Goal: Obtain resource: Obtain resource

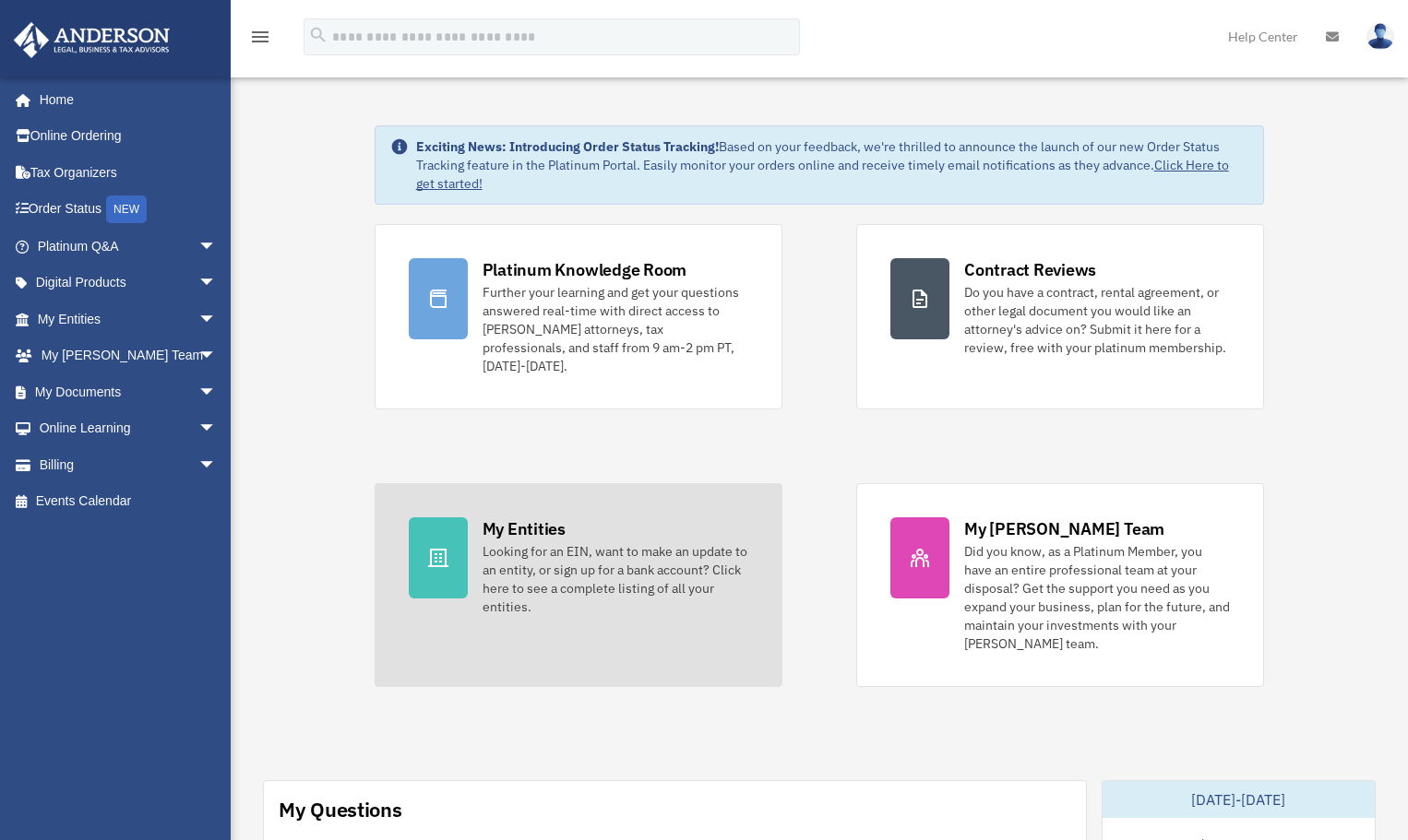
click at [557, 542] on div "Looking for an EIN, want to make an update to an entity, or sign up for a bank …" at bounding box center [616, 579] width 266 height 74
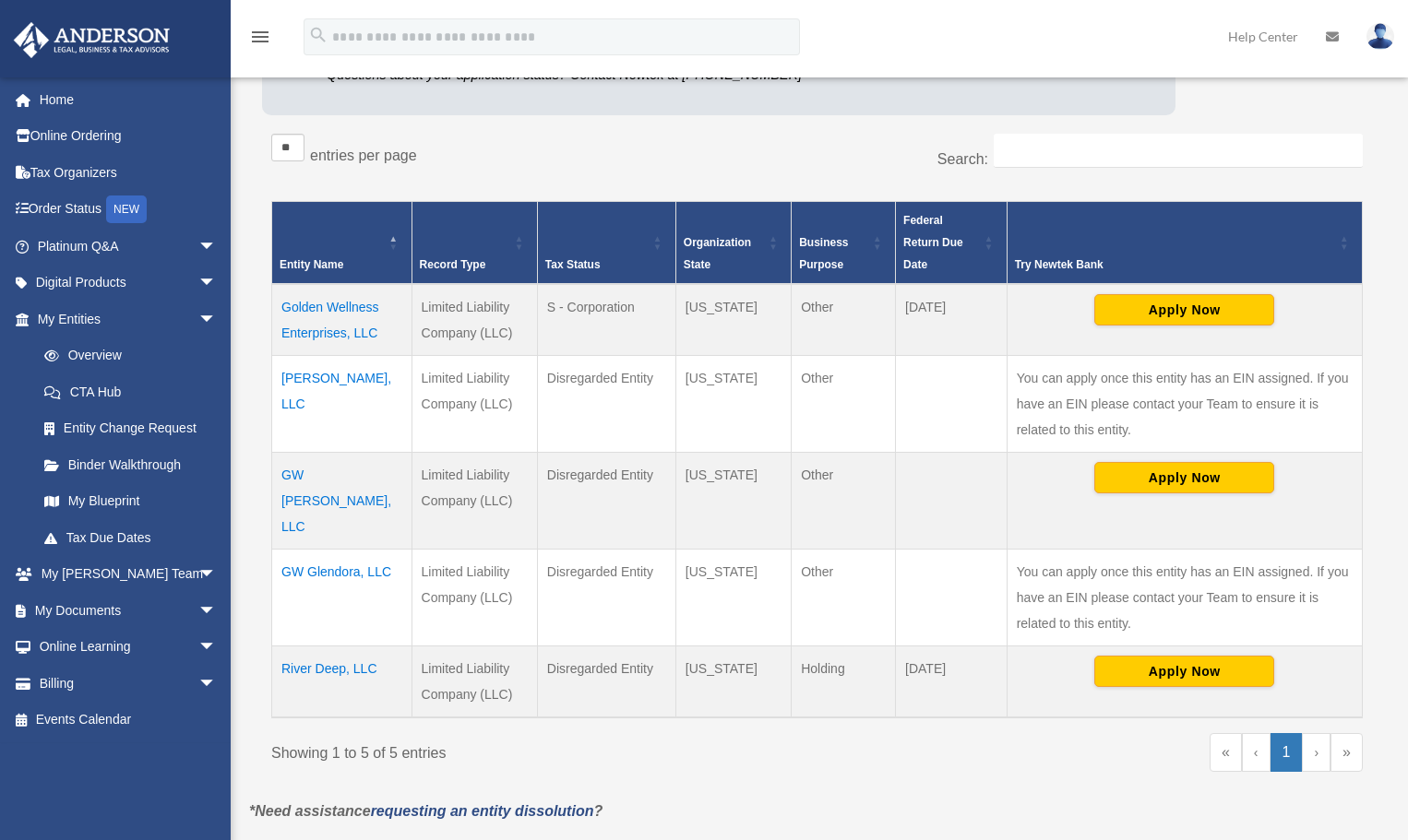
scroll to position [369, 0]
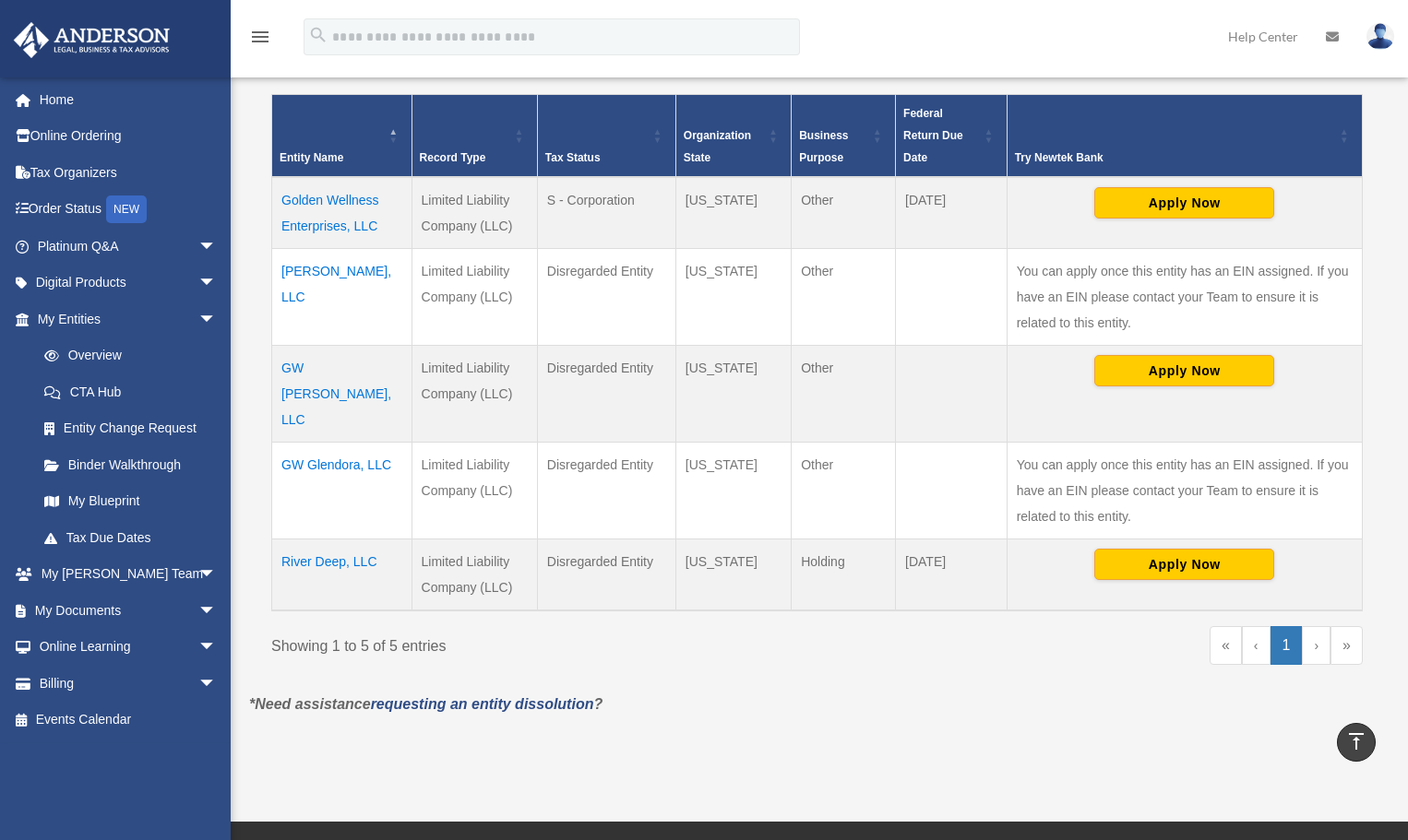
click at [323, 197] on td "Golden Wellness Enterprises, LLC" at bounding box center [342, 212] width 140 height 72
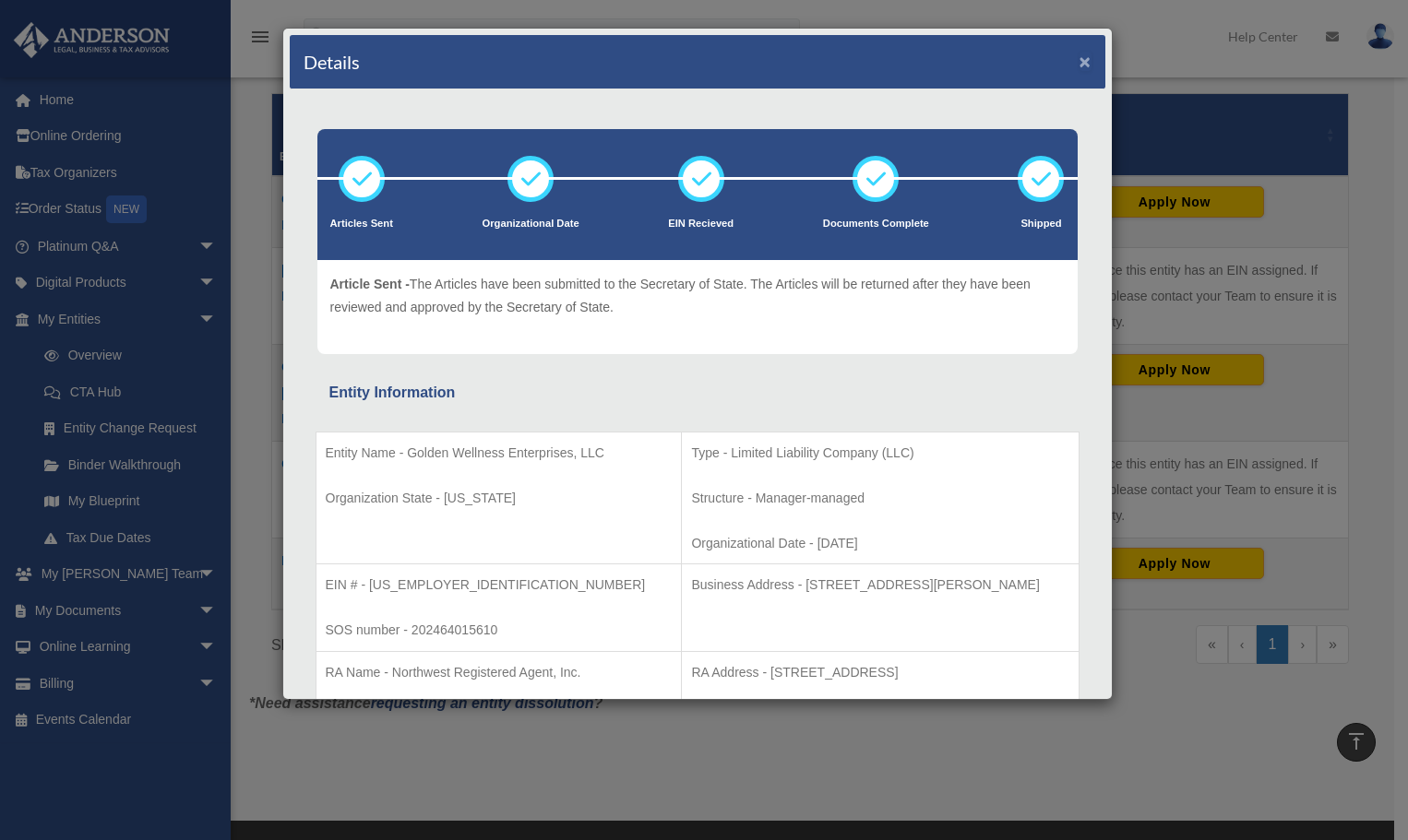
click at [1080, 57] on button "×" at bounding box center [1085, 61] width 12 height 19
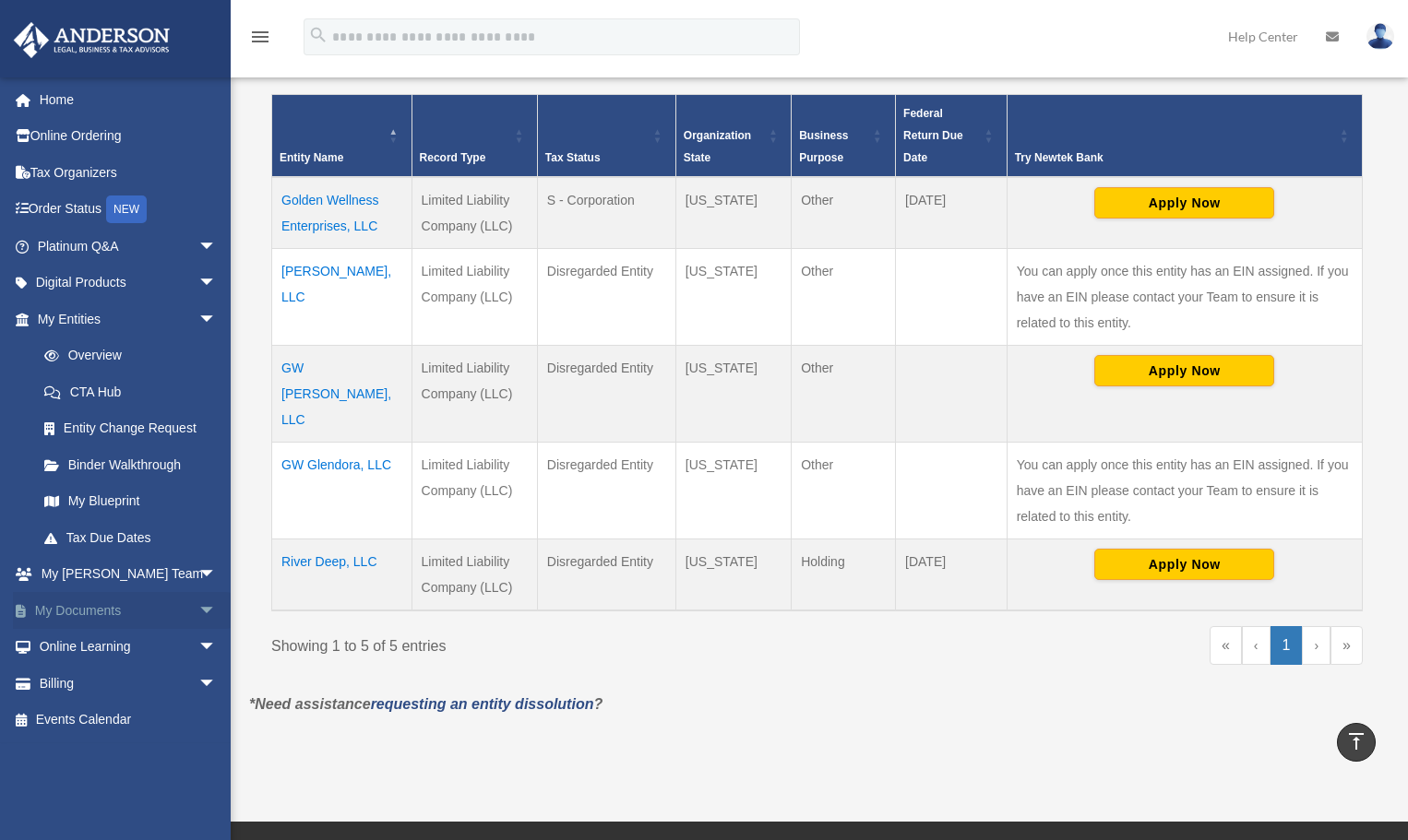
click at [96, 604] on link "My Documents arrow_drop_down" at bounding box center [128, 611] width 231 height 36
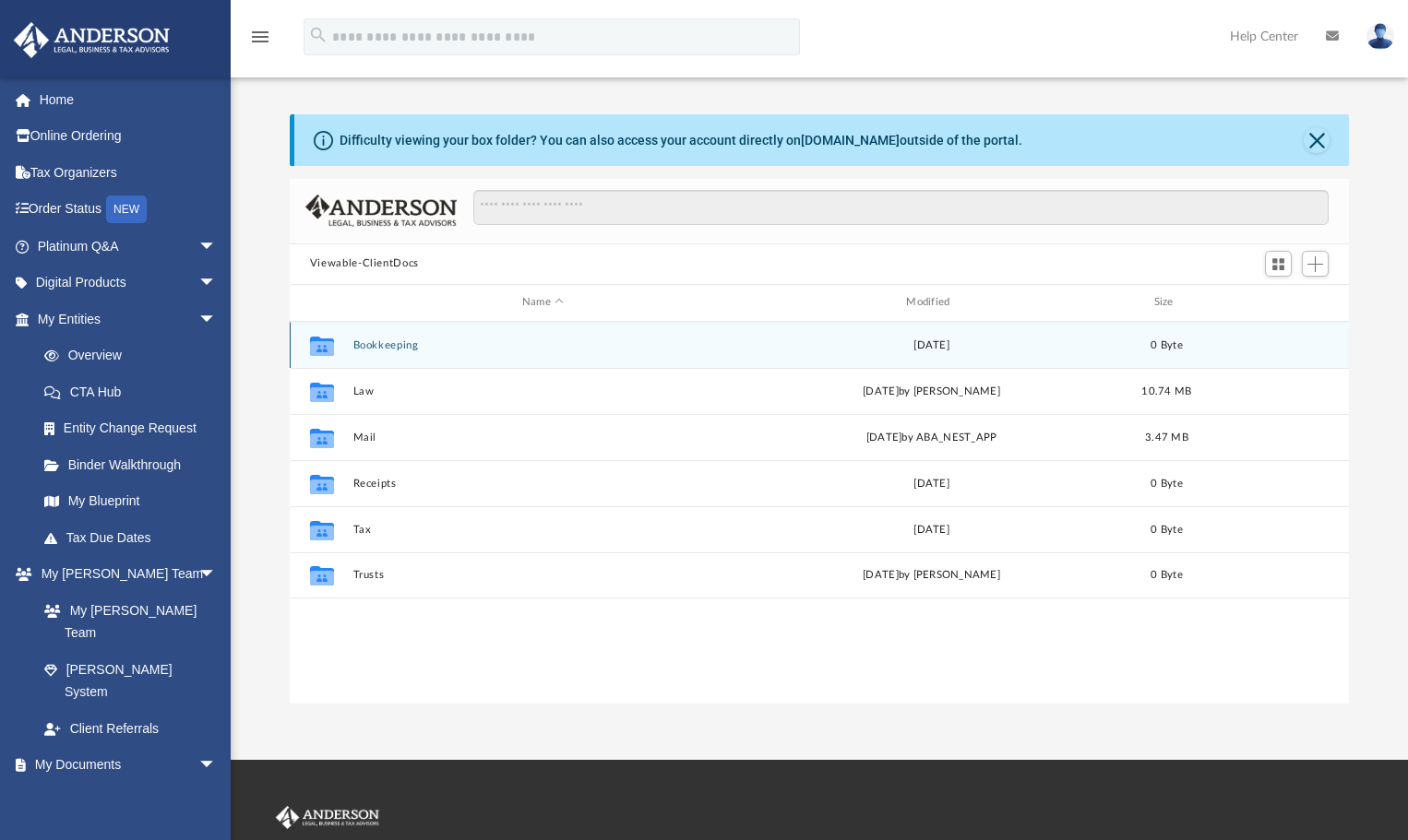
scroll to position [406, 1047]
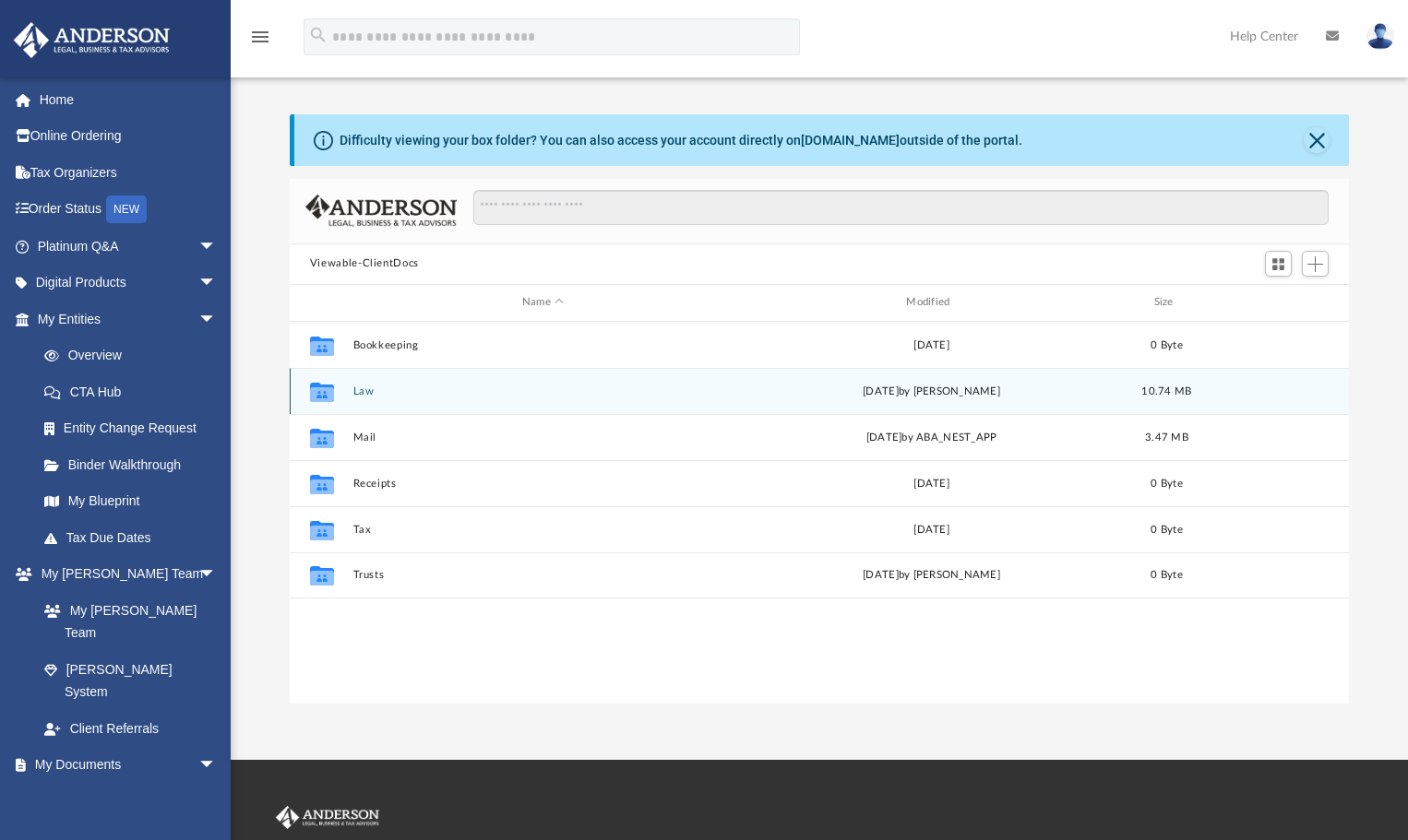
click at [368, 386] on button "Law" at bounding box center [543, 391] width 380 height 12
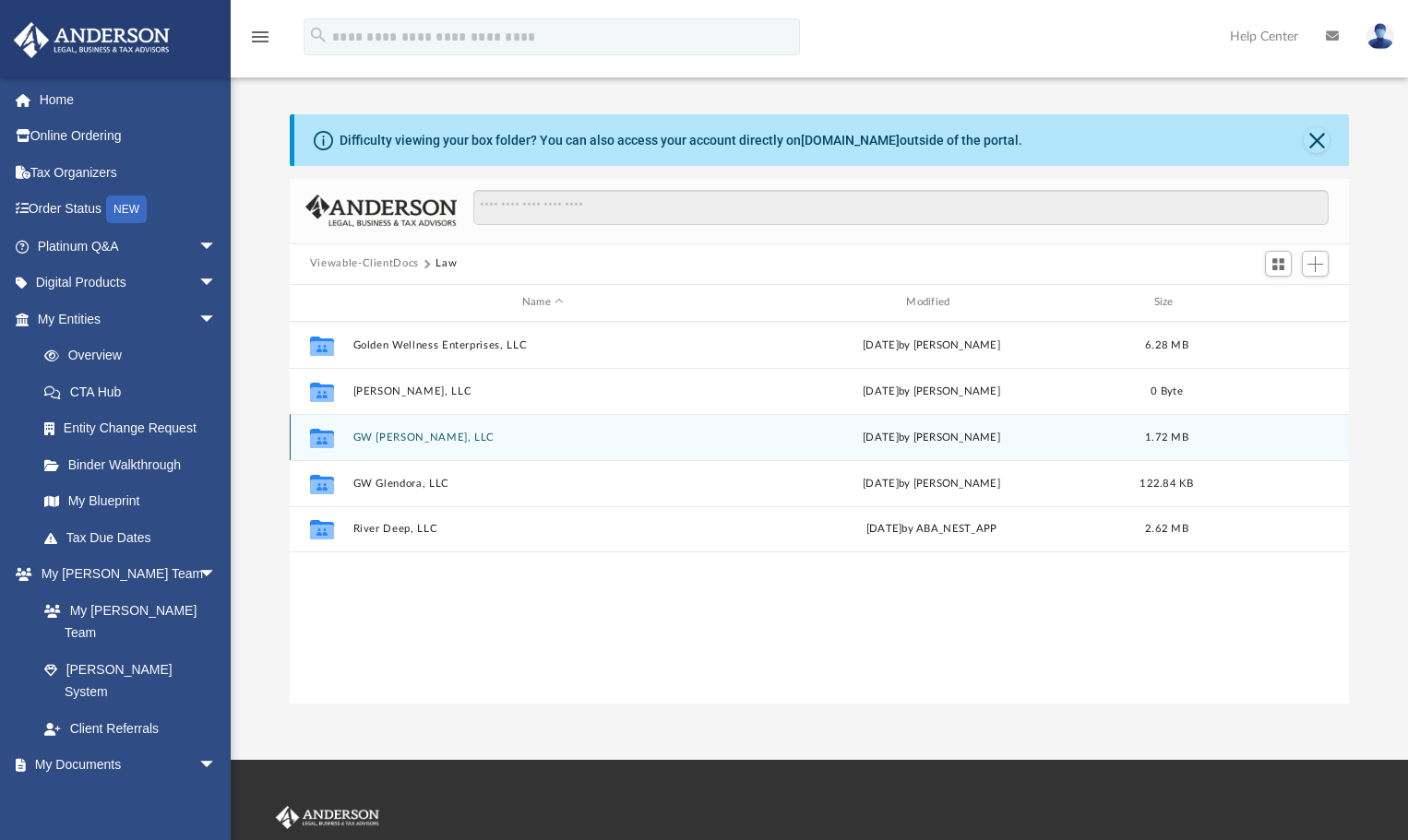
click at [376, 437] on button "GW [PERSON_NAME], LLC" at bounding box center [543, 437] width 380 height 12
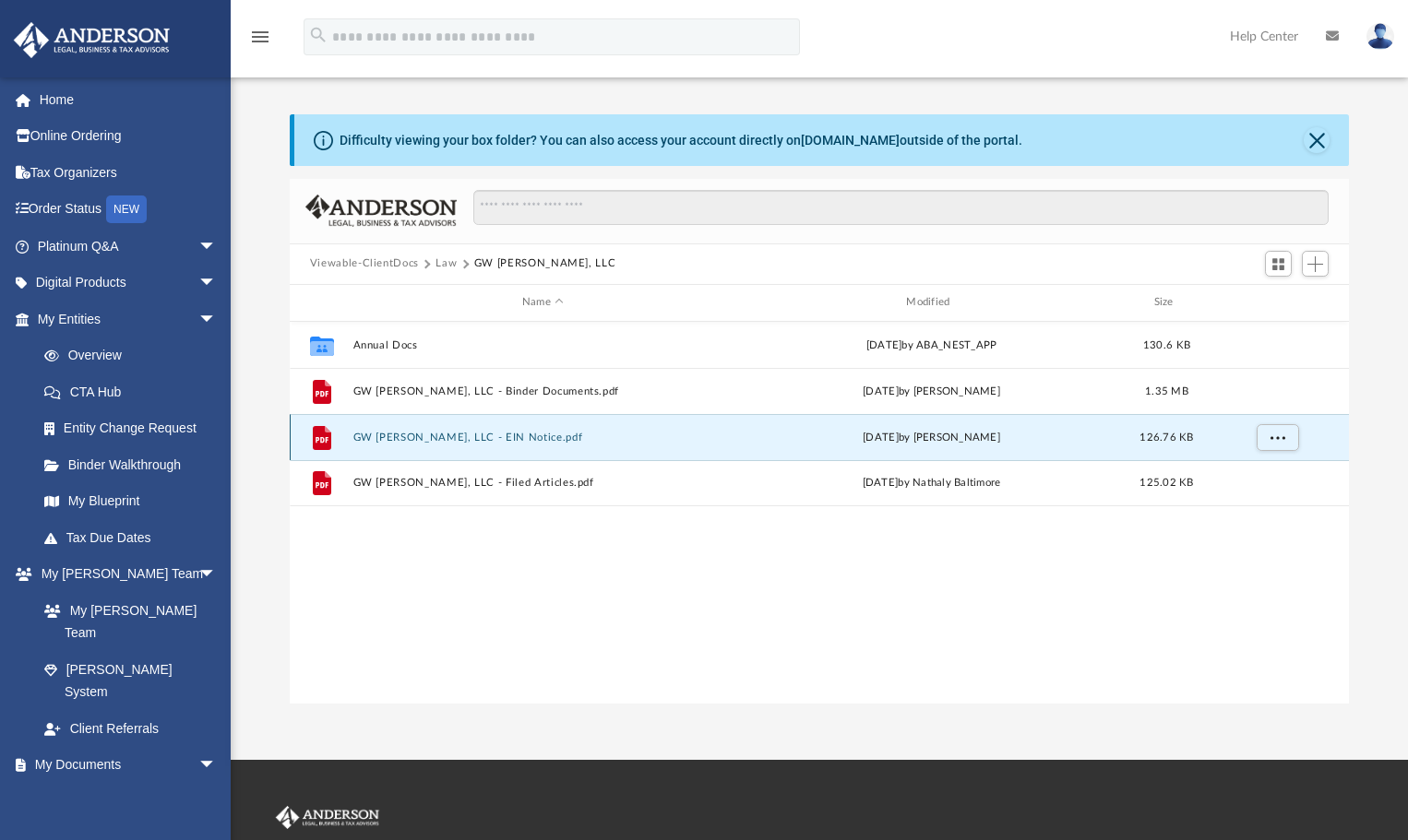
click at [482, 435] on button "GW Glen, LLC - EIN Notice.pdf" at bounding box center [543, 437] width 380 height 12
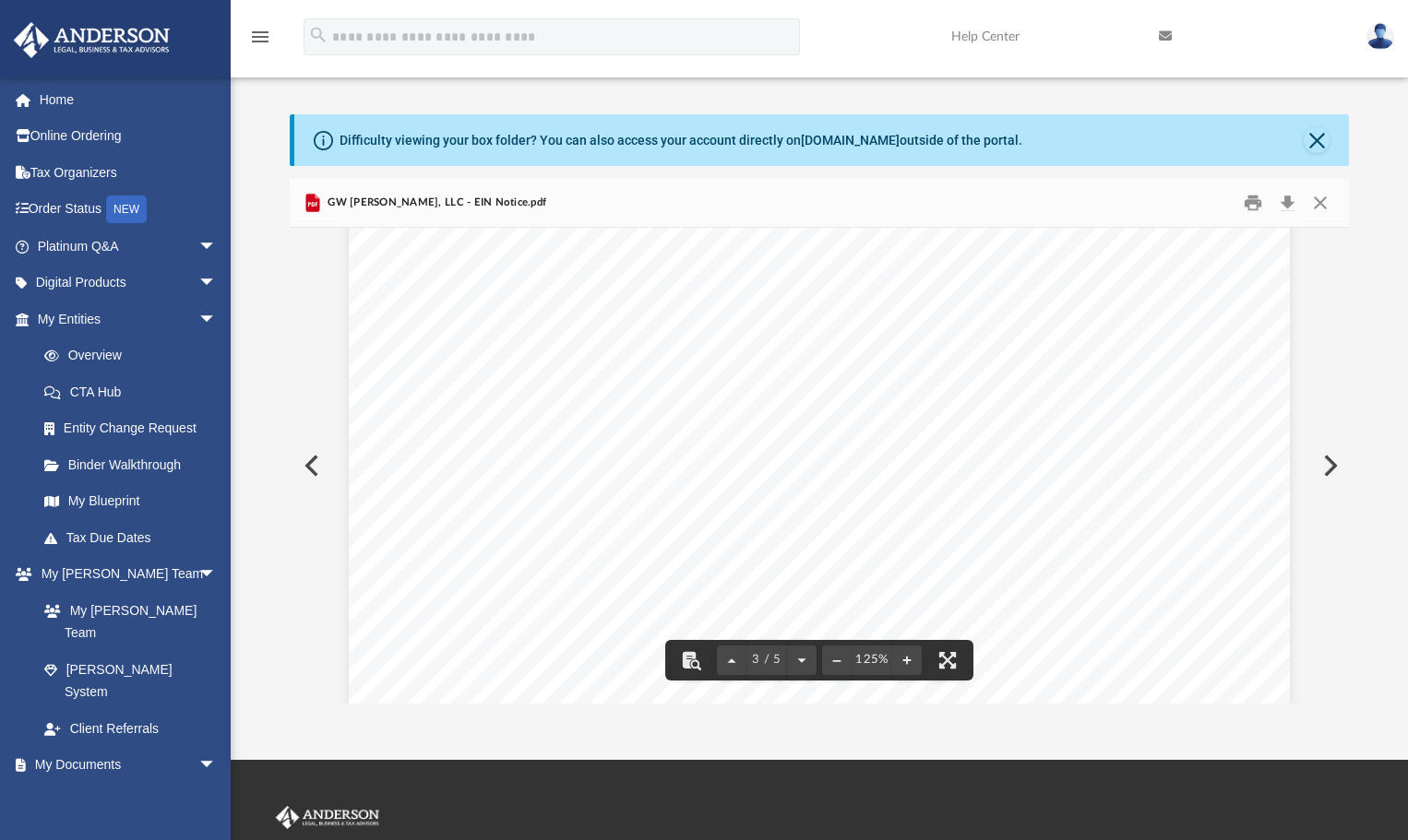
scroll to position [2676, 0]
click at [1309, 139] on button "Close" at bounding box center [1317, 140] width 26 height 26
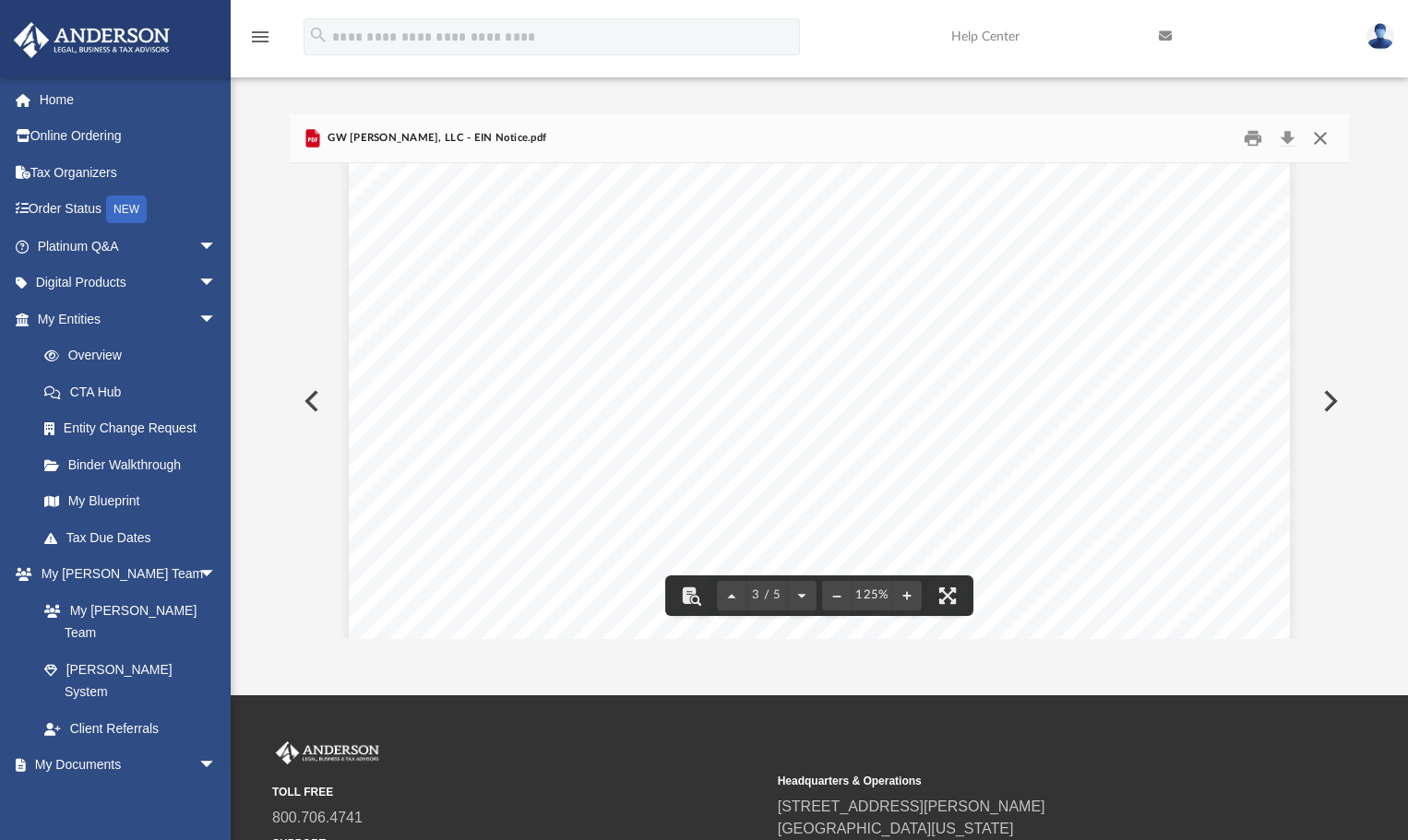
click at [1319, 142] on button "Close" at bounding box center [1321, 138] width 34 height 29
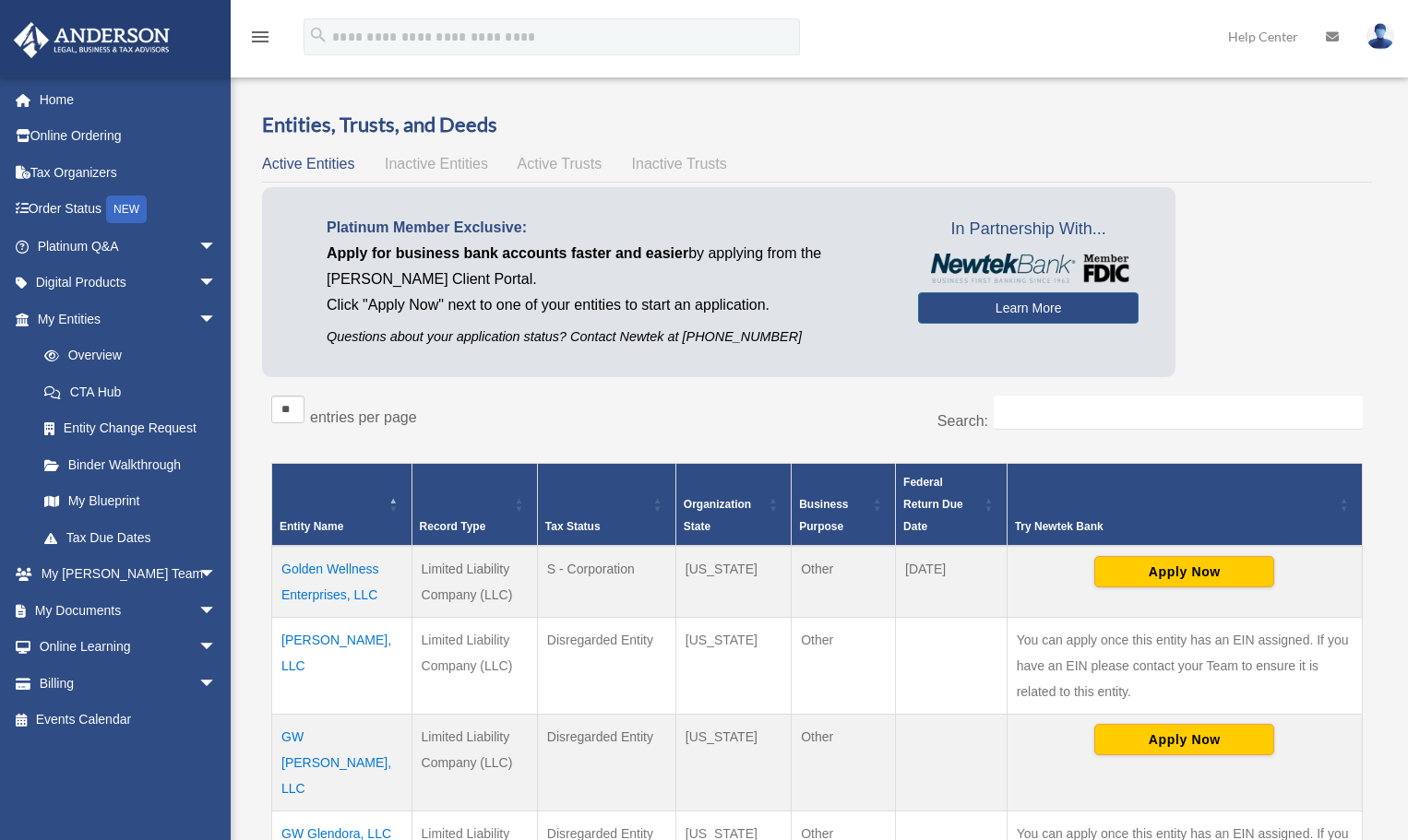
scroll to position [369, 0]
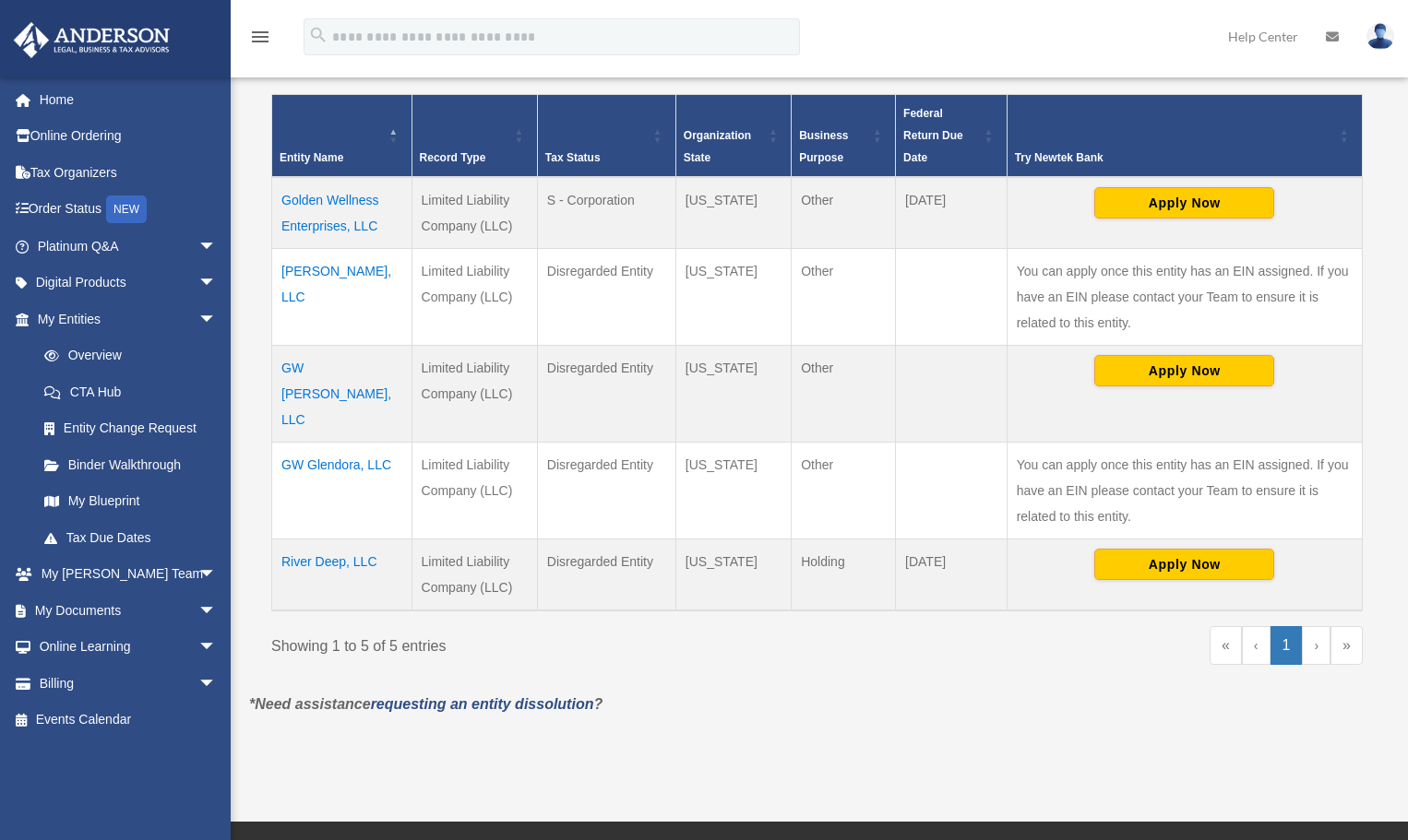
click at [360, 209] on td "Golden Wellness Enterprises, LLC" at bounding box center [342, 212] width 140 height 72
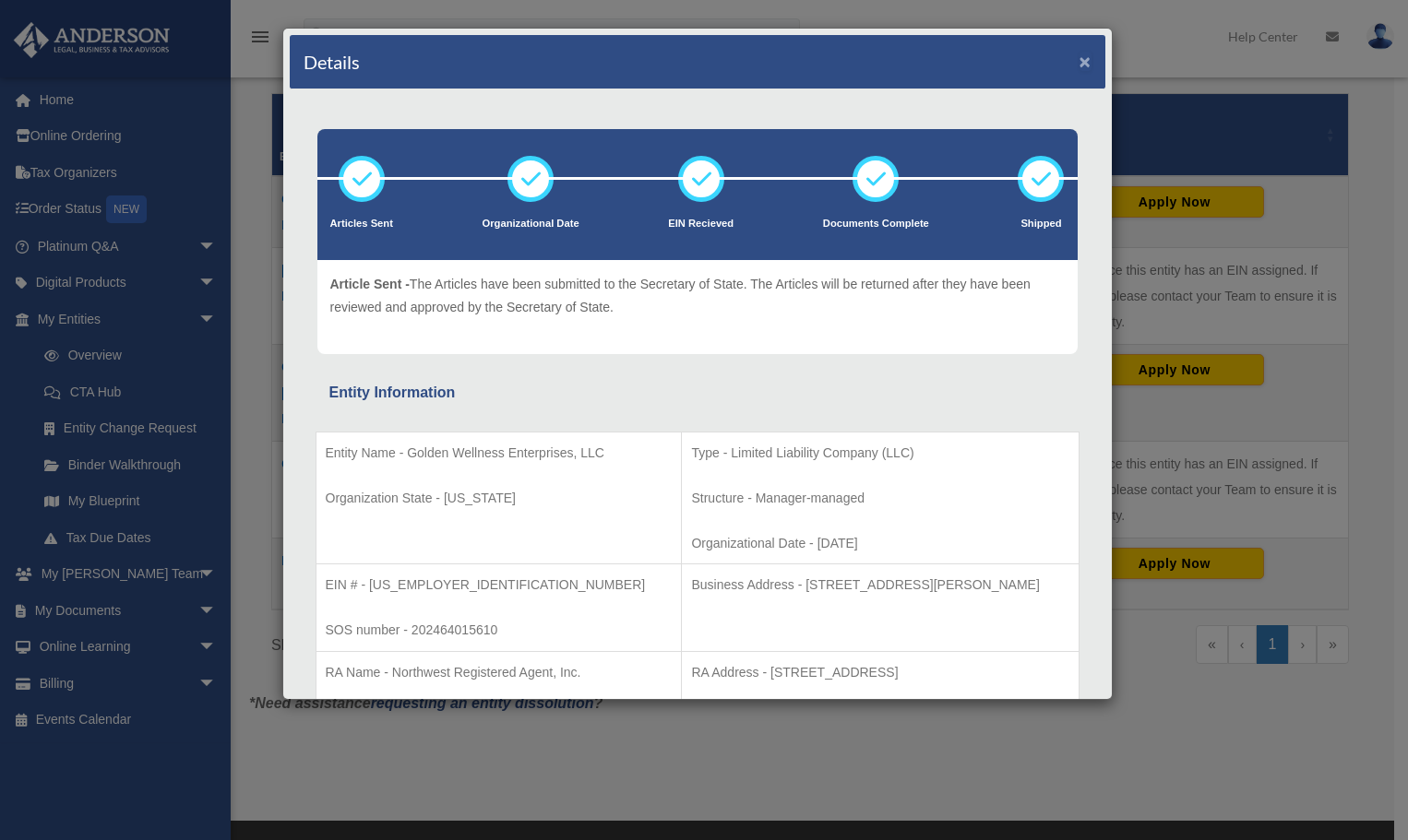
click at [1080, 56] on button "×" at bounding box center [1085, 61] width 12 height 19
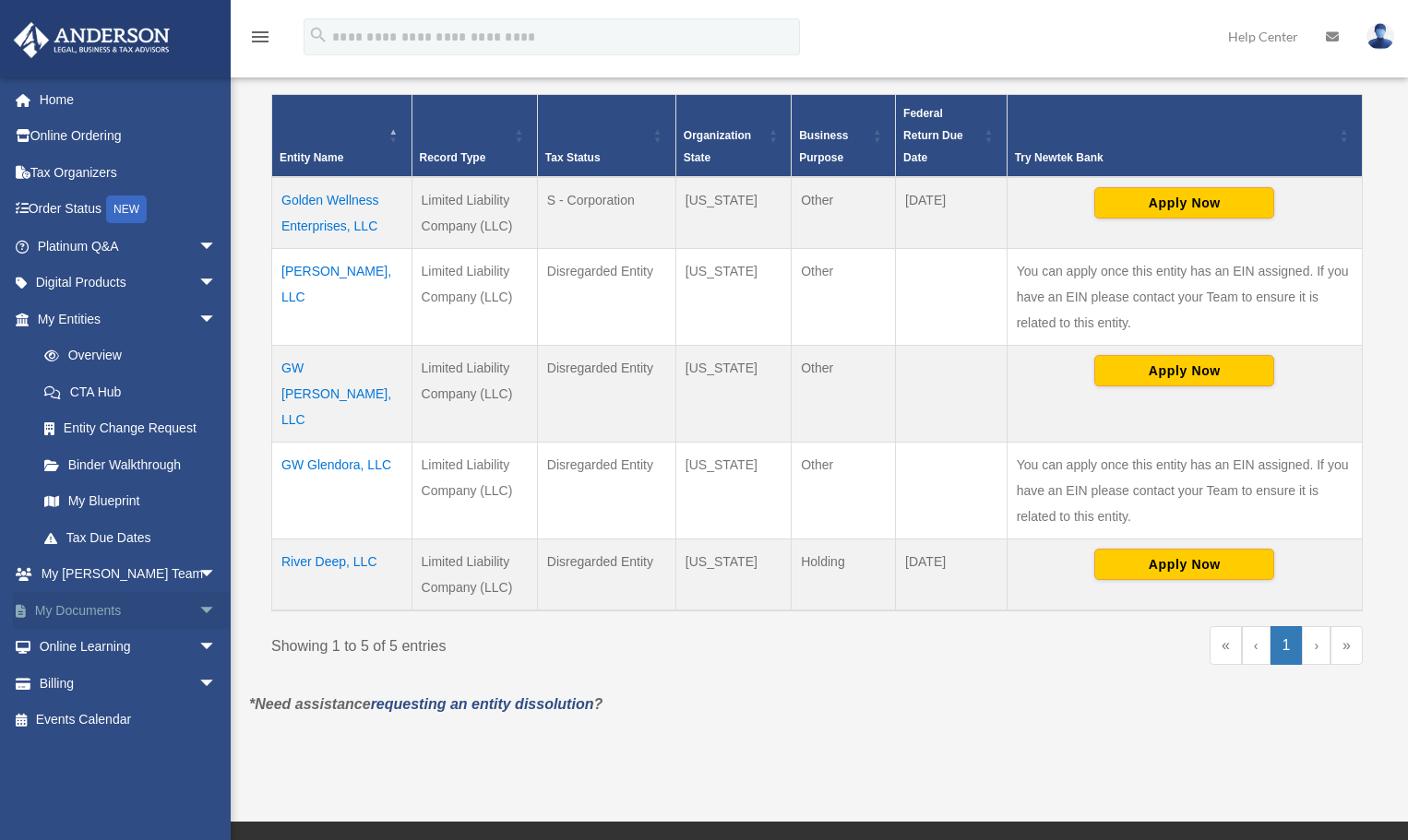
click at [108, 618] on link "My Documents arrow_drop_down" at bounding box center [128, 611] width 231 height 36
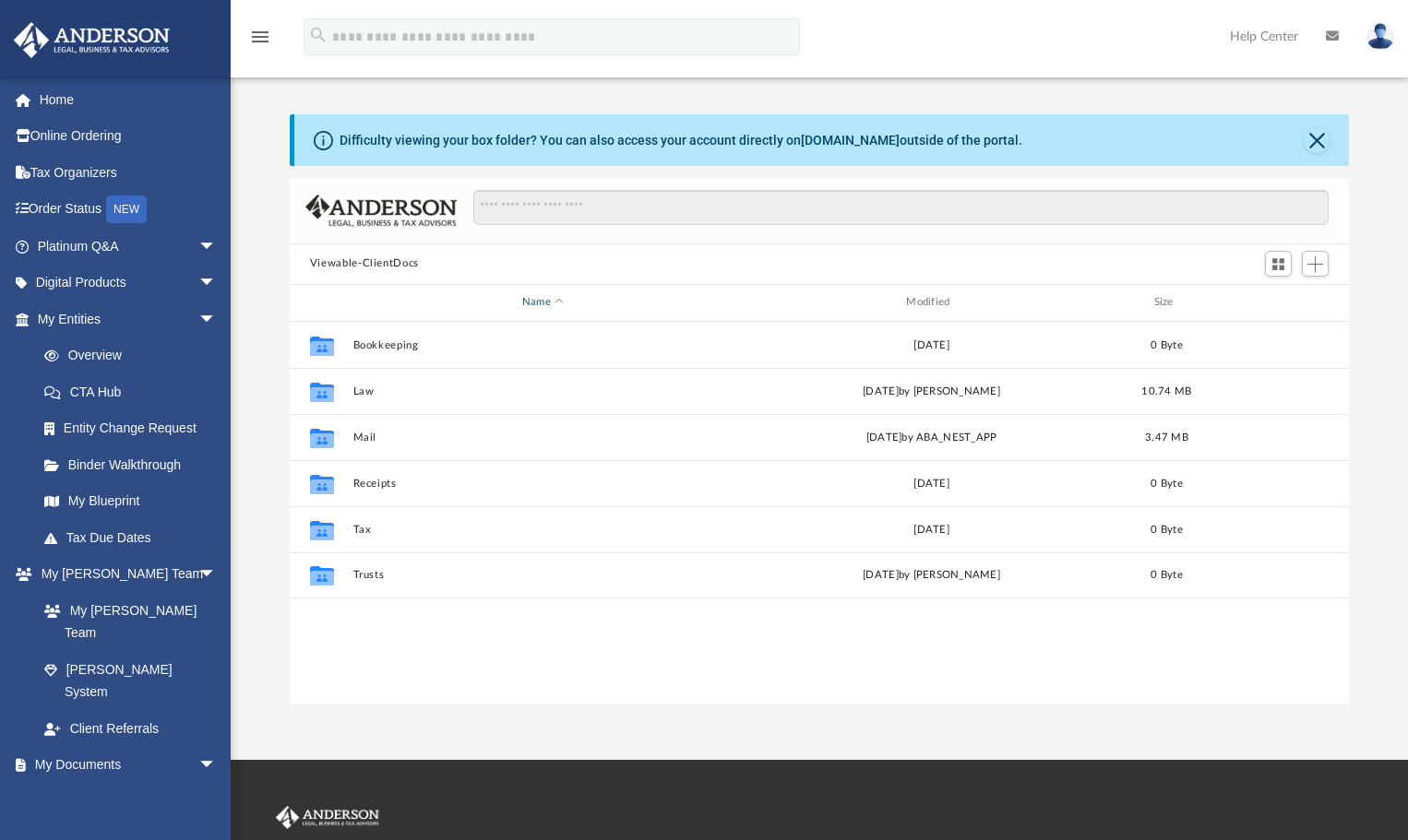
scroll to position [406, 1047]
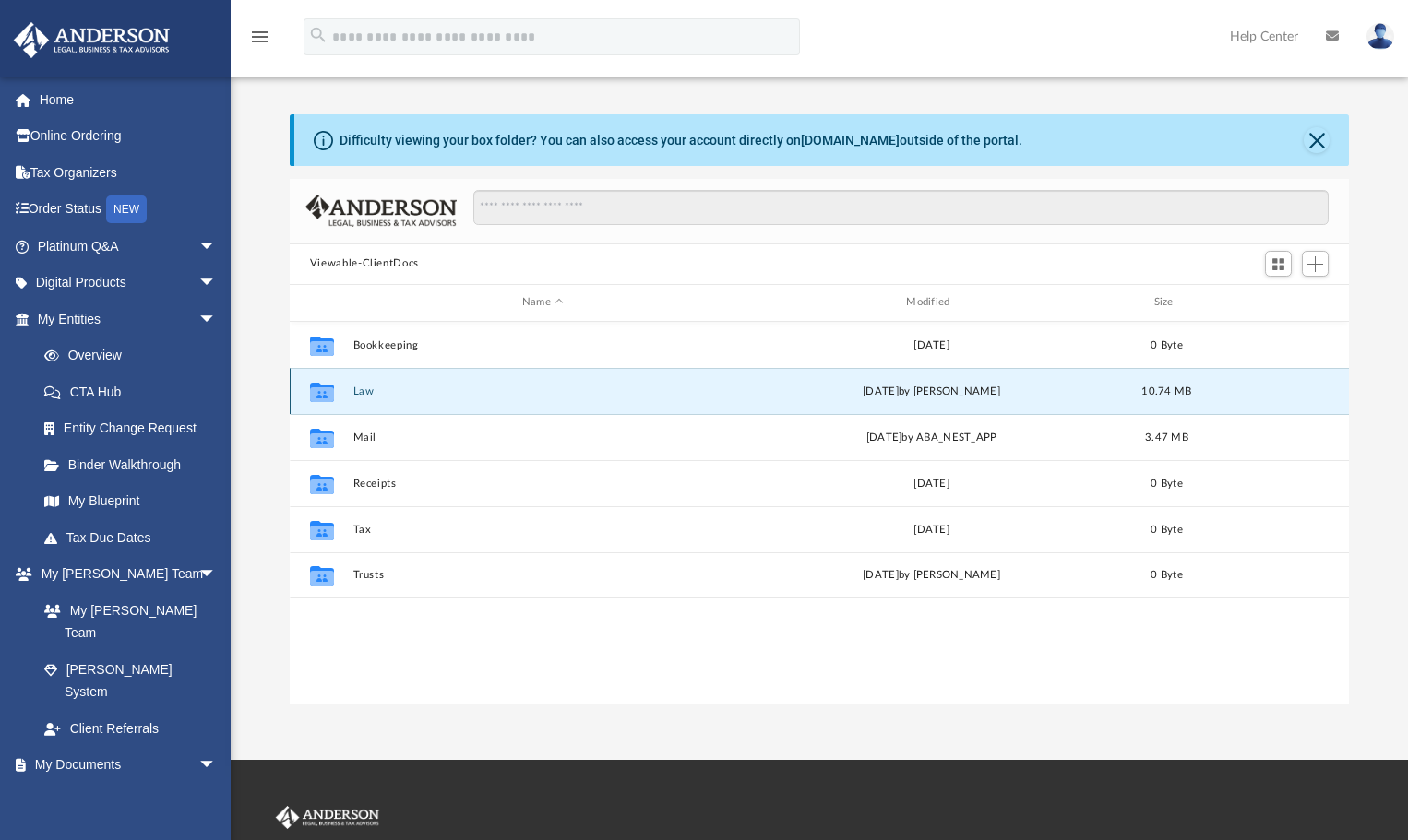
click at [372, 390] on button "Law" at bounding box center [543, 391] width 380 height 12
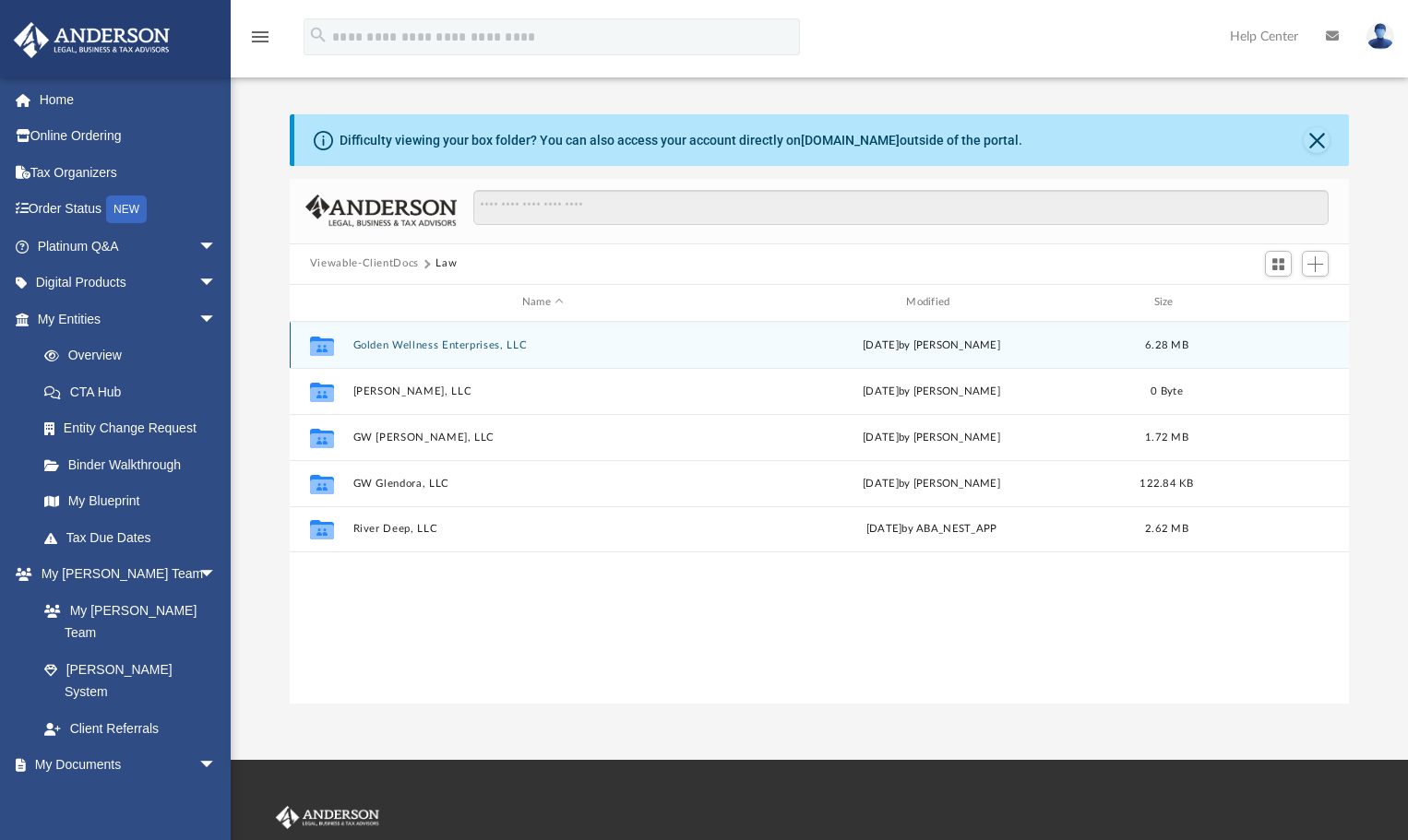
click at [430, 341] on button "Golden Wellness Enterprises, LLC" at bounding box center [543, 345] width 380 height 12
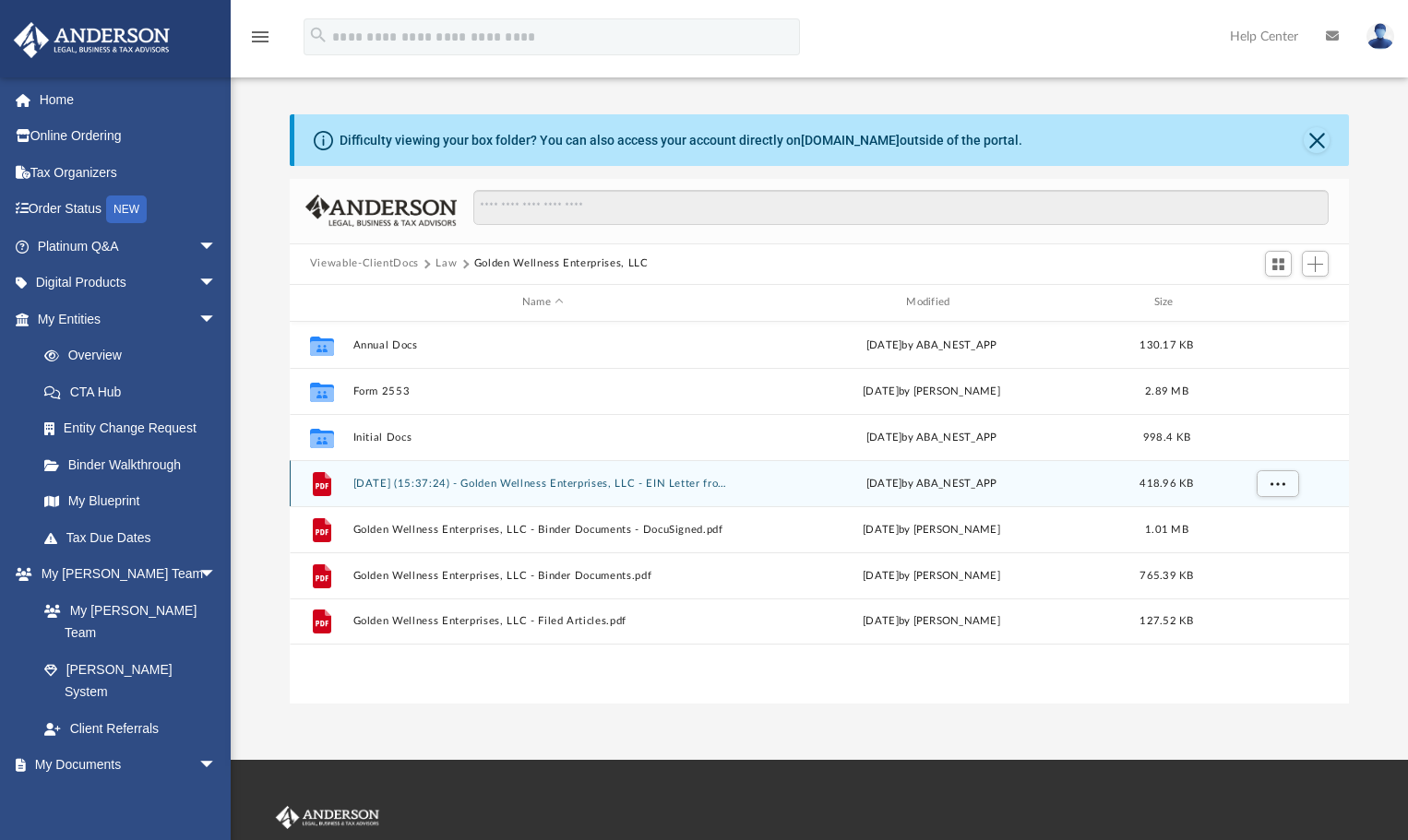
click at [583, 479] on button "[DATE] (15:37:24) - Golden Wellness Enterprises, LLC - EIN Letter from IRS.pdf" at bounding box center [543, 483] width 380 height 12
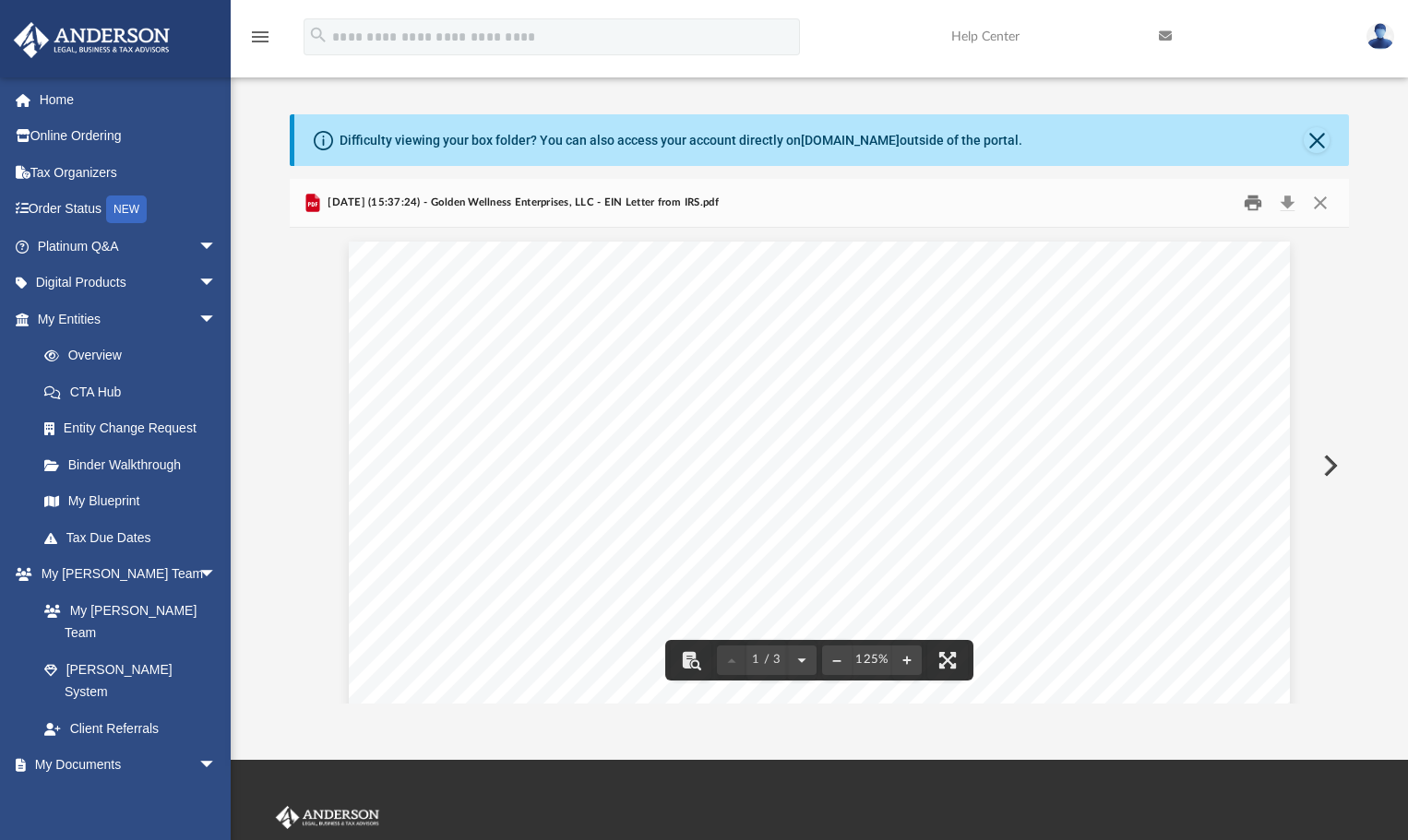
click at [1251, 201] on button "Print" at bounding box center [1253, 203] width 36 height 29
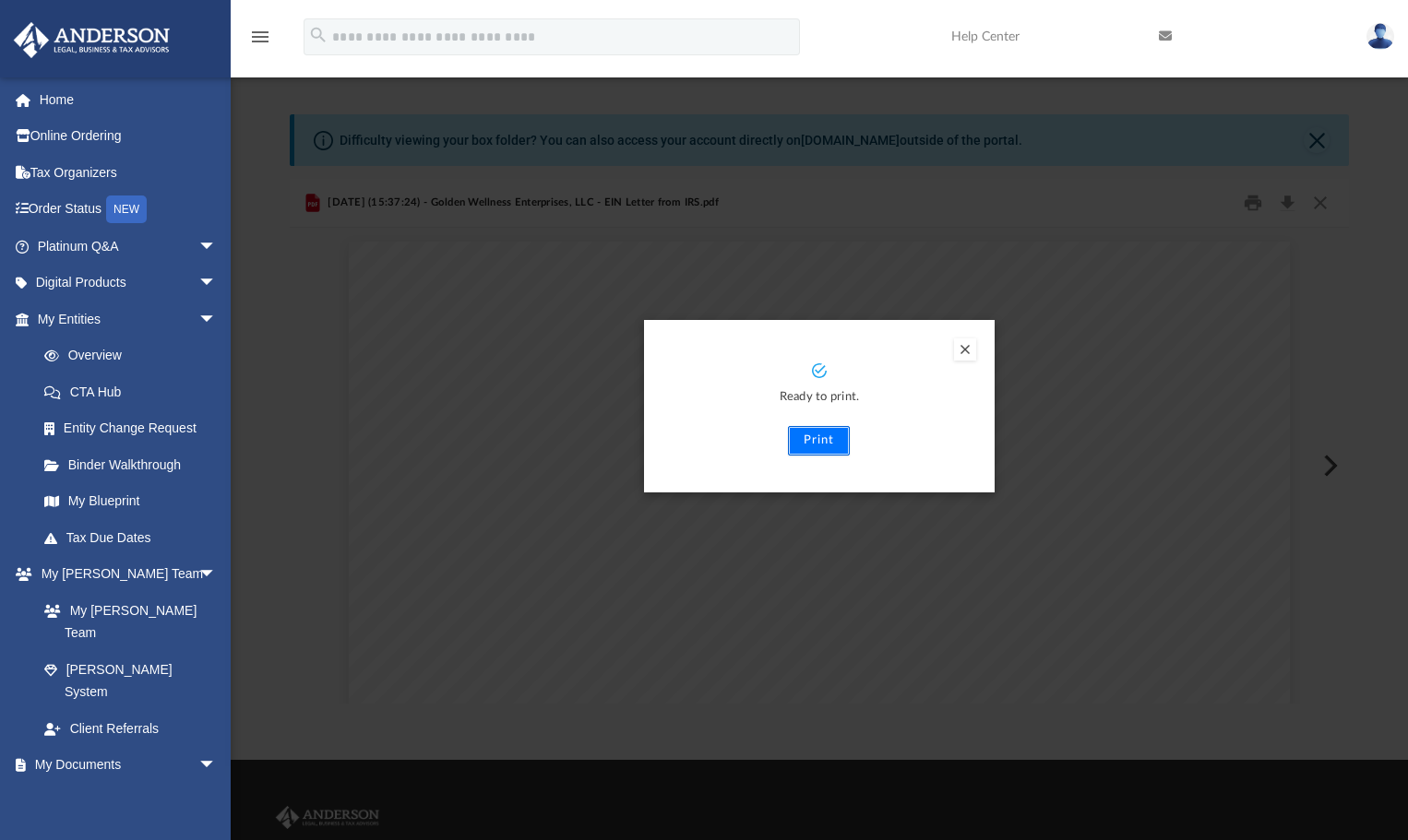
click at [816, 432] on button "Print" at bounding box center [819, 441] width 61 height 30
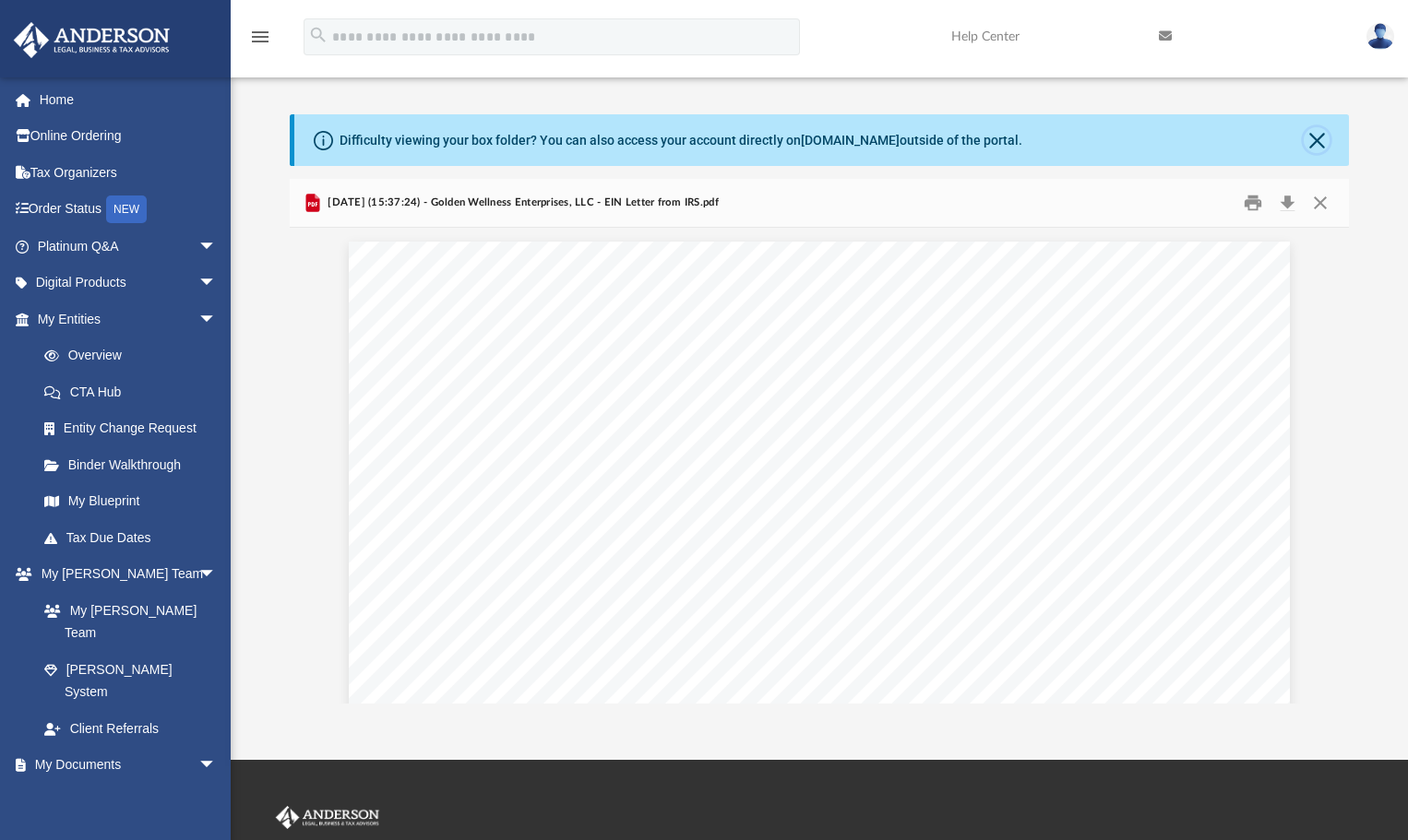
click at [1318, 146] on button "Close" at bounding box center [1317, 140] width 26 height 26
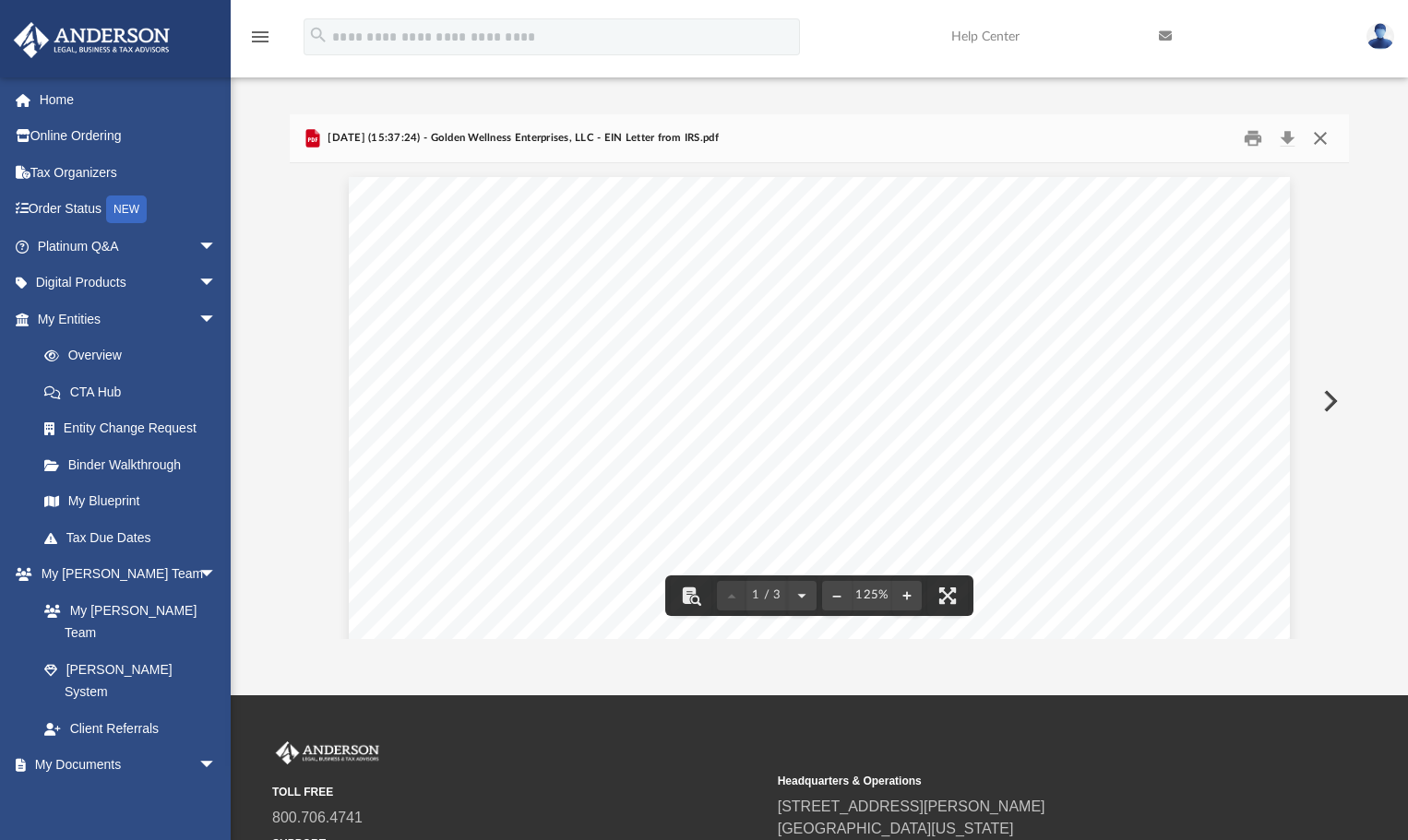
click at [1320, 137] on button "Close" at bounding box center [1321, 138] width 34 height 29
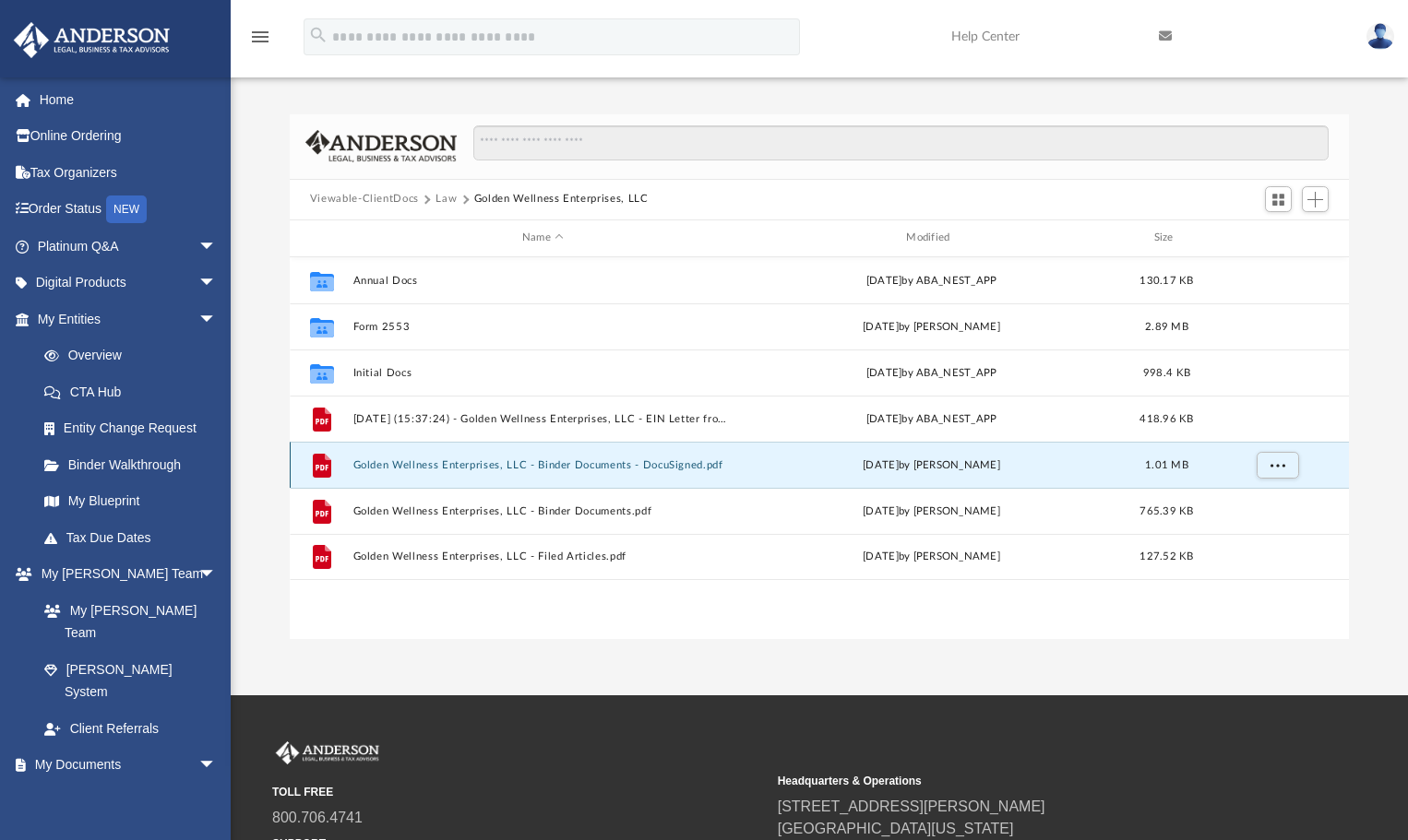
click at [671, 460] on button "Golden Wellness Enterprises, LLC - Binder Documents - DocuSigned.pdf" at bounding box center [543, 465] width 380 height 12
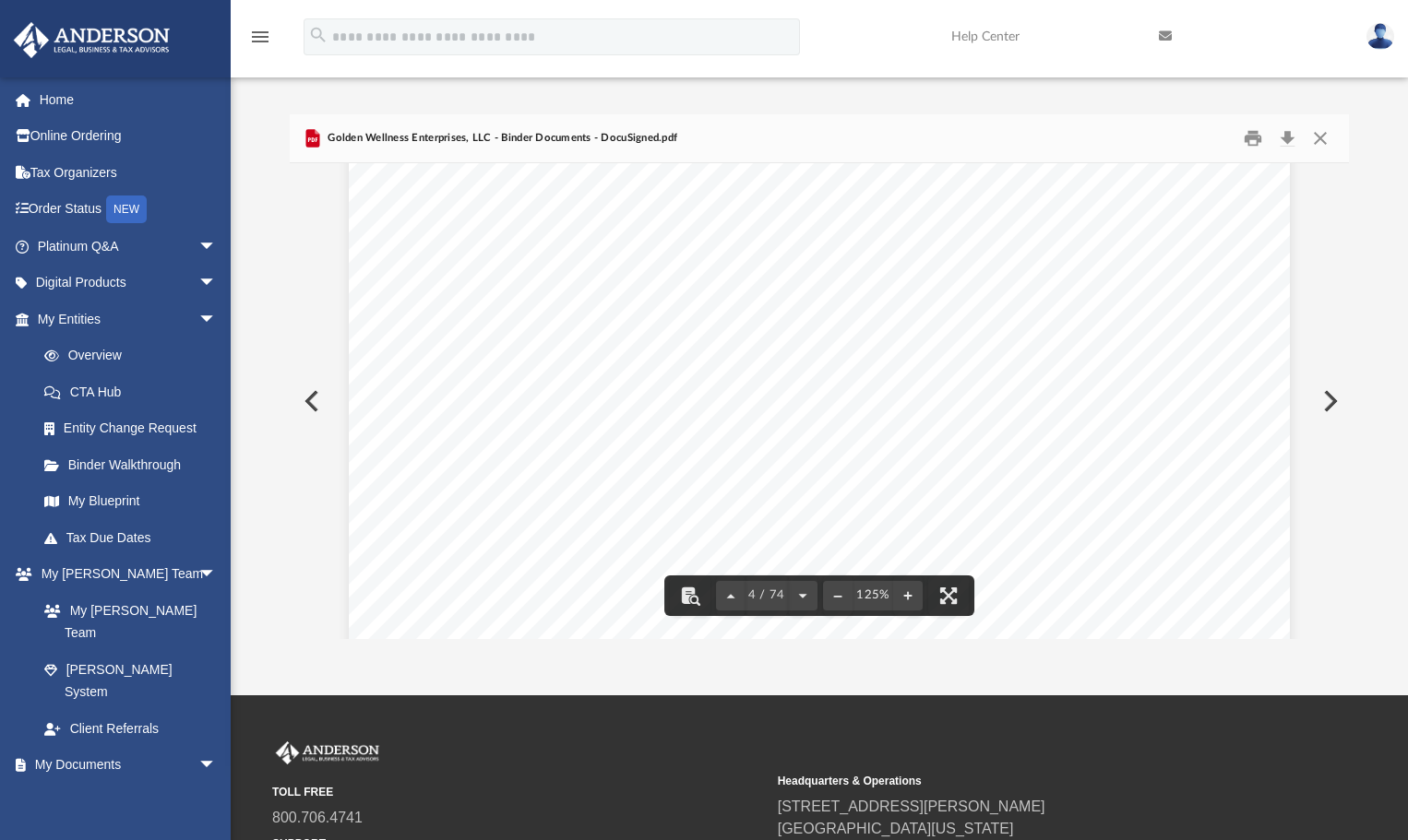
scroll to position [3921, 0]
click at [1249, 137] on button "Print" at bounding box center [1253, 138] width 36 height 29
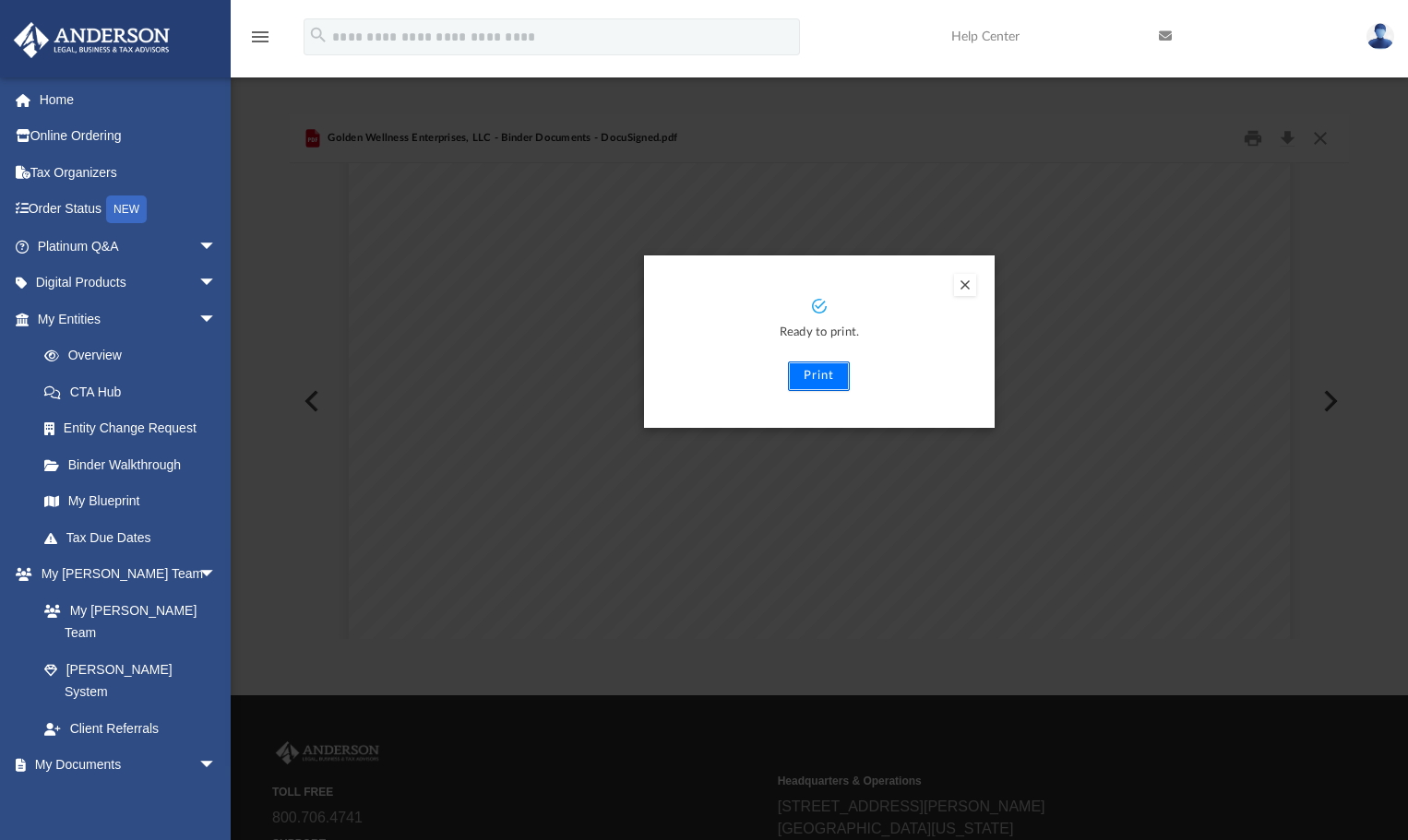
click at [826, 377] on button "Print" at bounding box center [819, 376] width 61 height 30
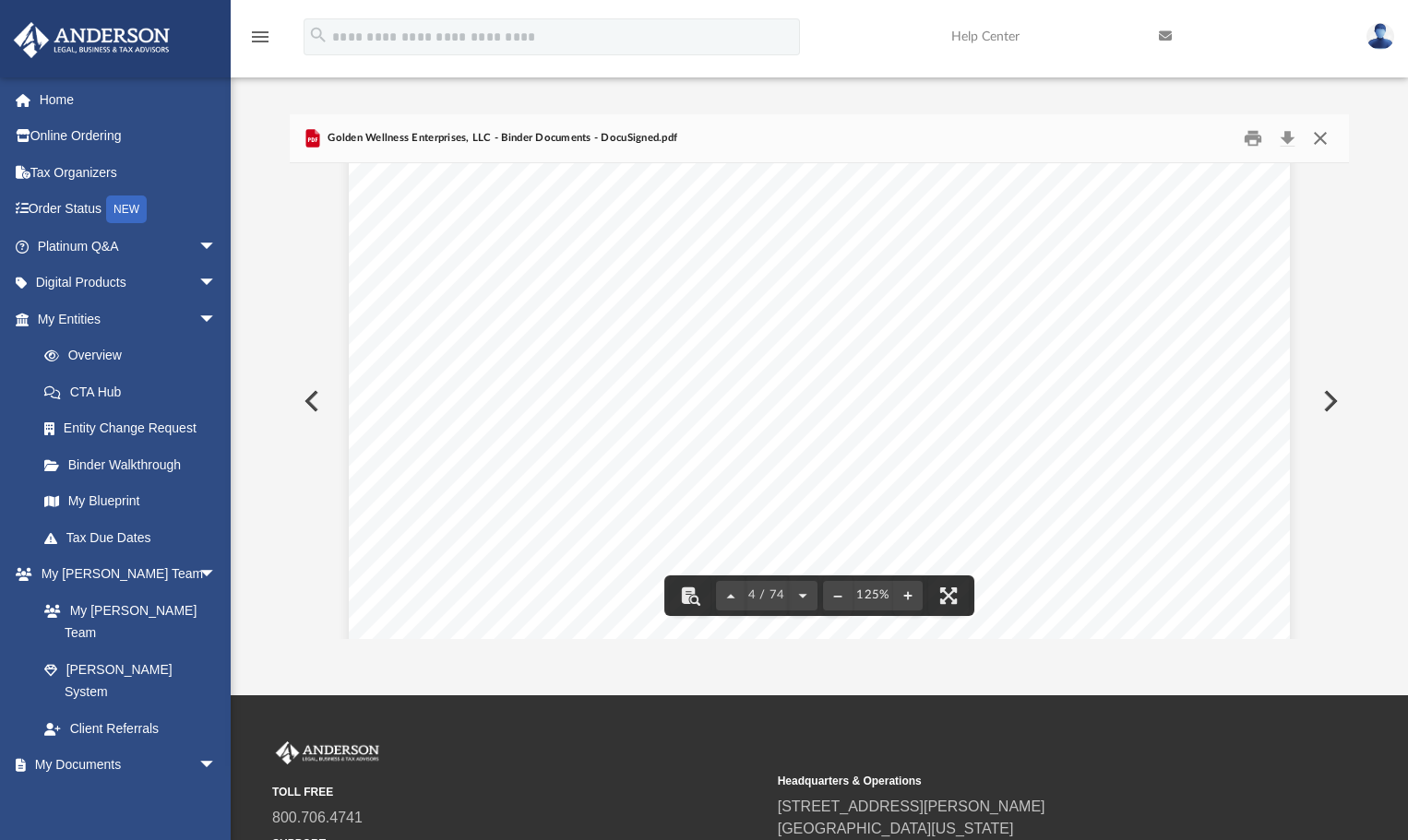
click at [1324, 143] on button "Close" at bounding box center [1321, 138] width 34 height 29
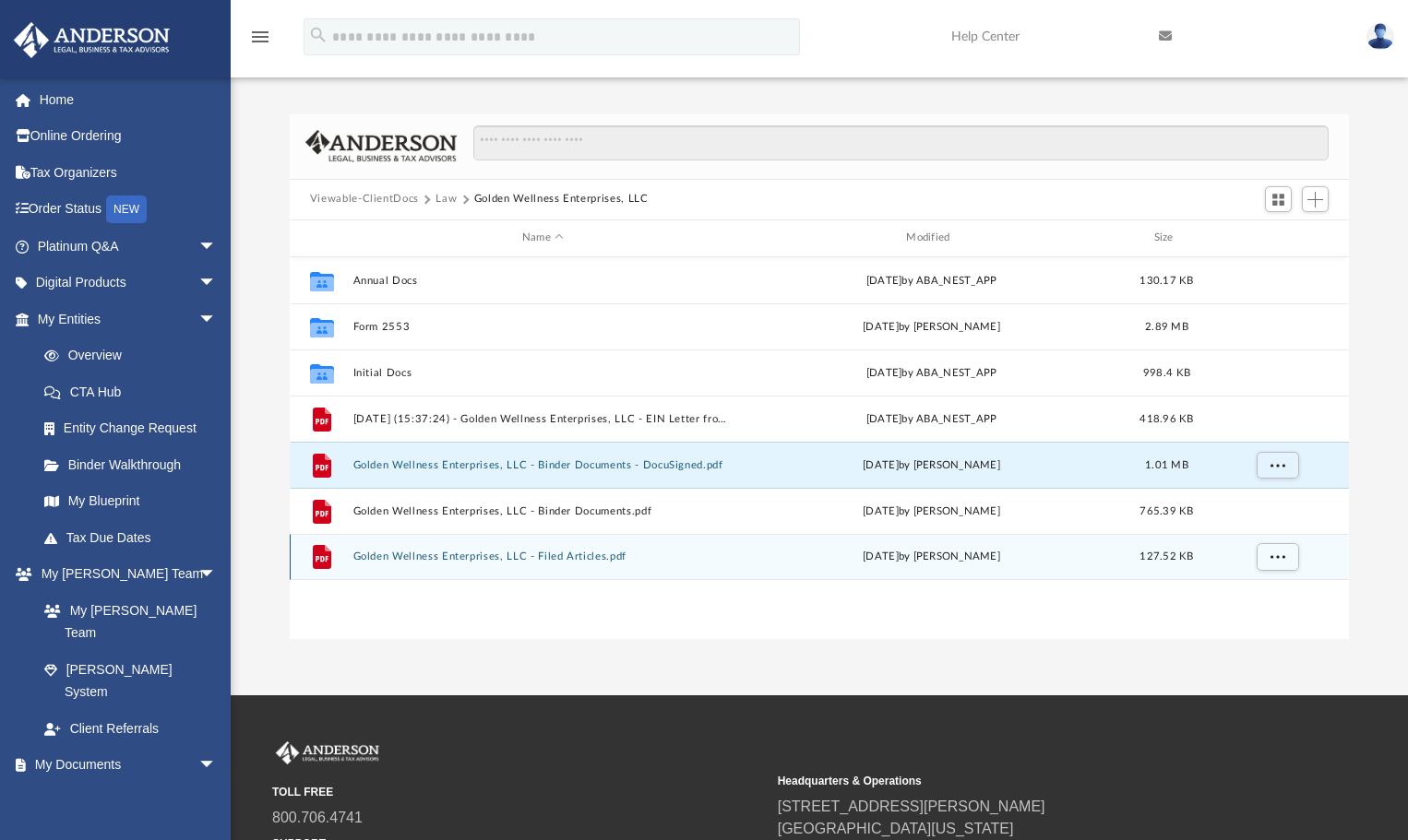
click at [584, 555] on button "Golden Wellness Enterprises, LLC - Filed Articles.pdf" at bounding box center [543, 557] width 380 height 12
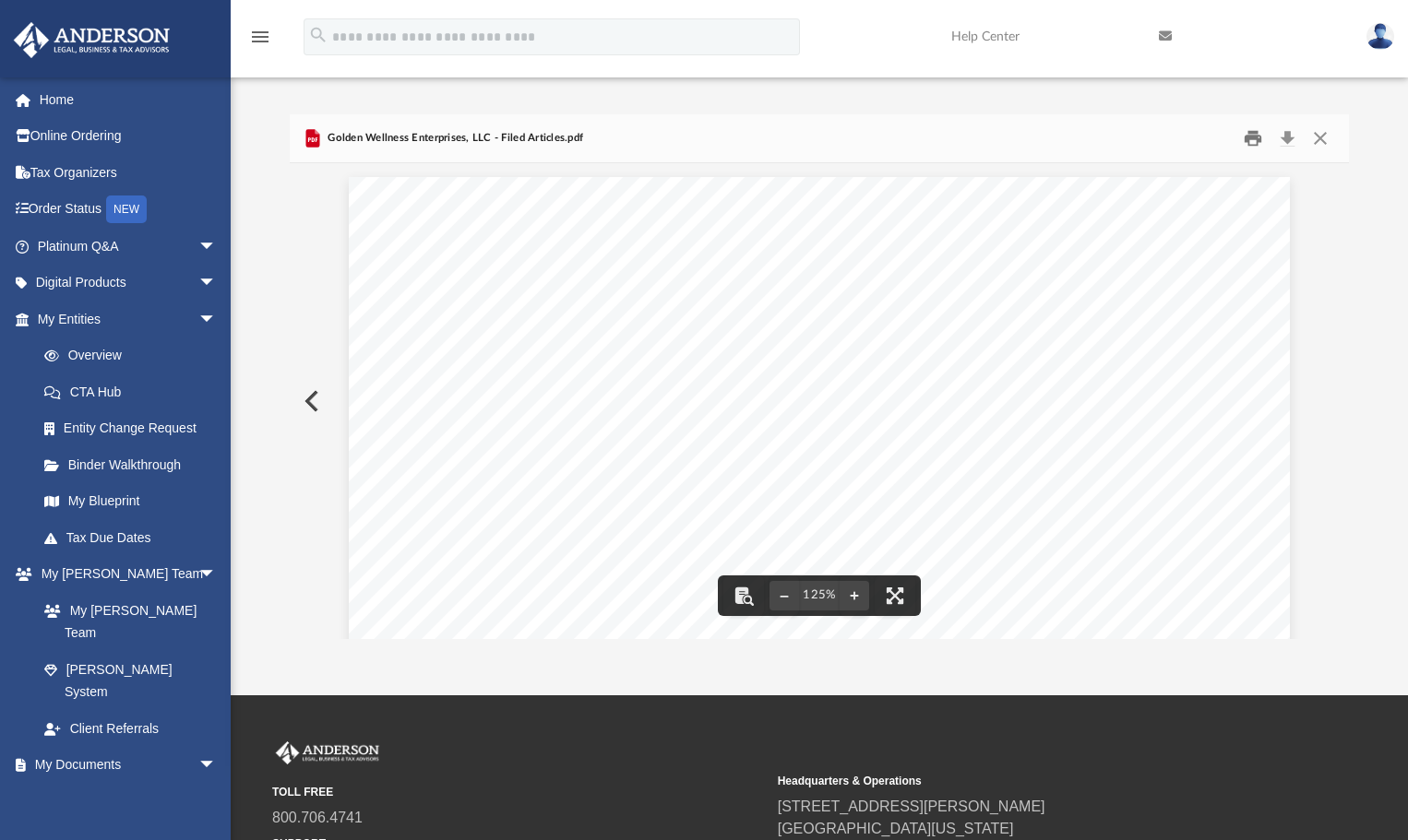
click at [1256, 137] on button "Print" at bounding box center [1253, 138] width 36 height 29
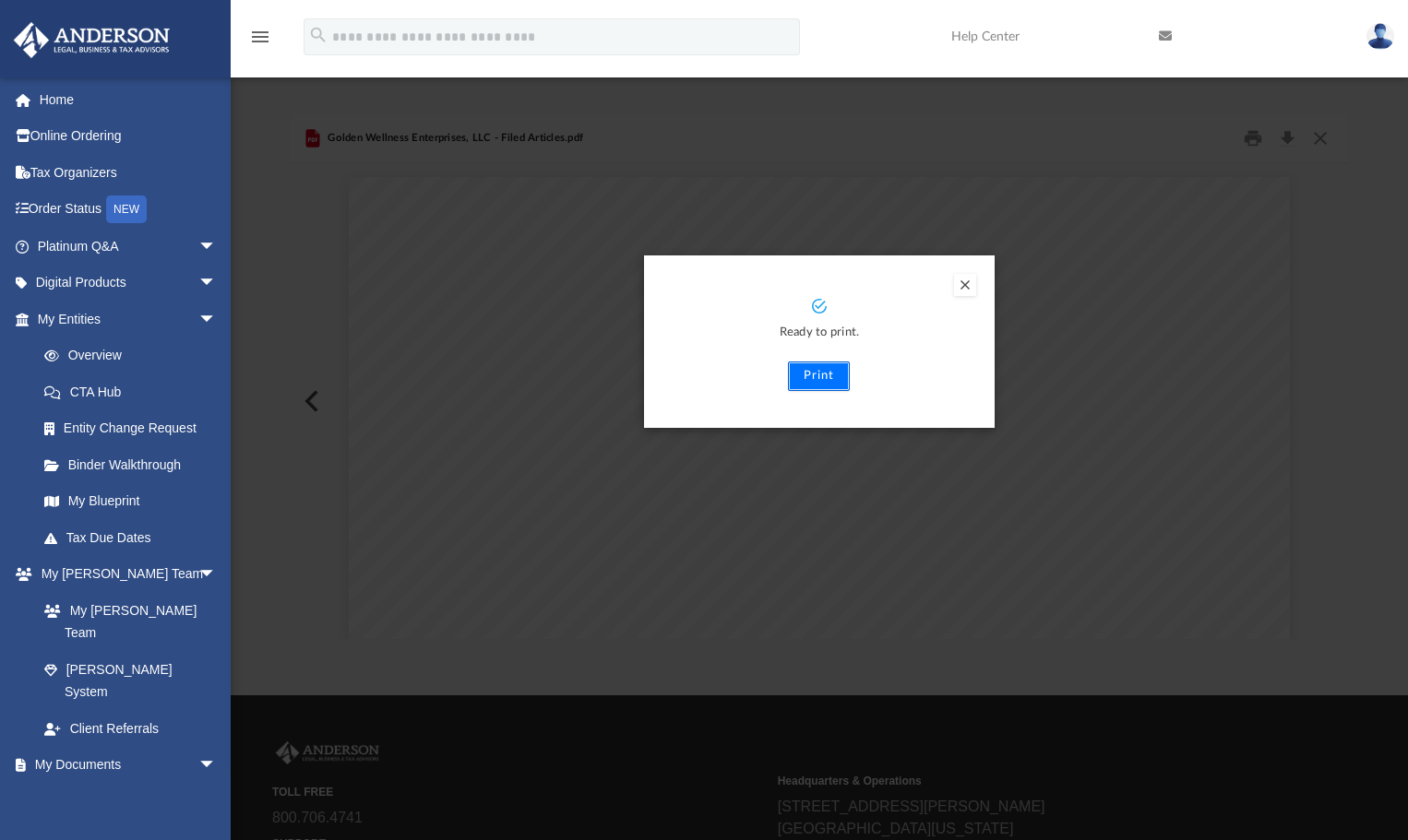
click at [814, 382] on button "Print" at bounding box center [819, 376] width 61 height 30
